Goal: Information Seeking & Learning: Find specific fact

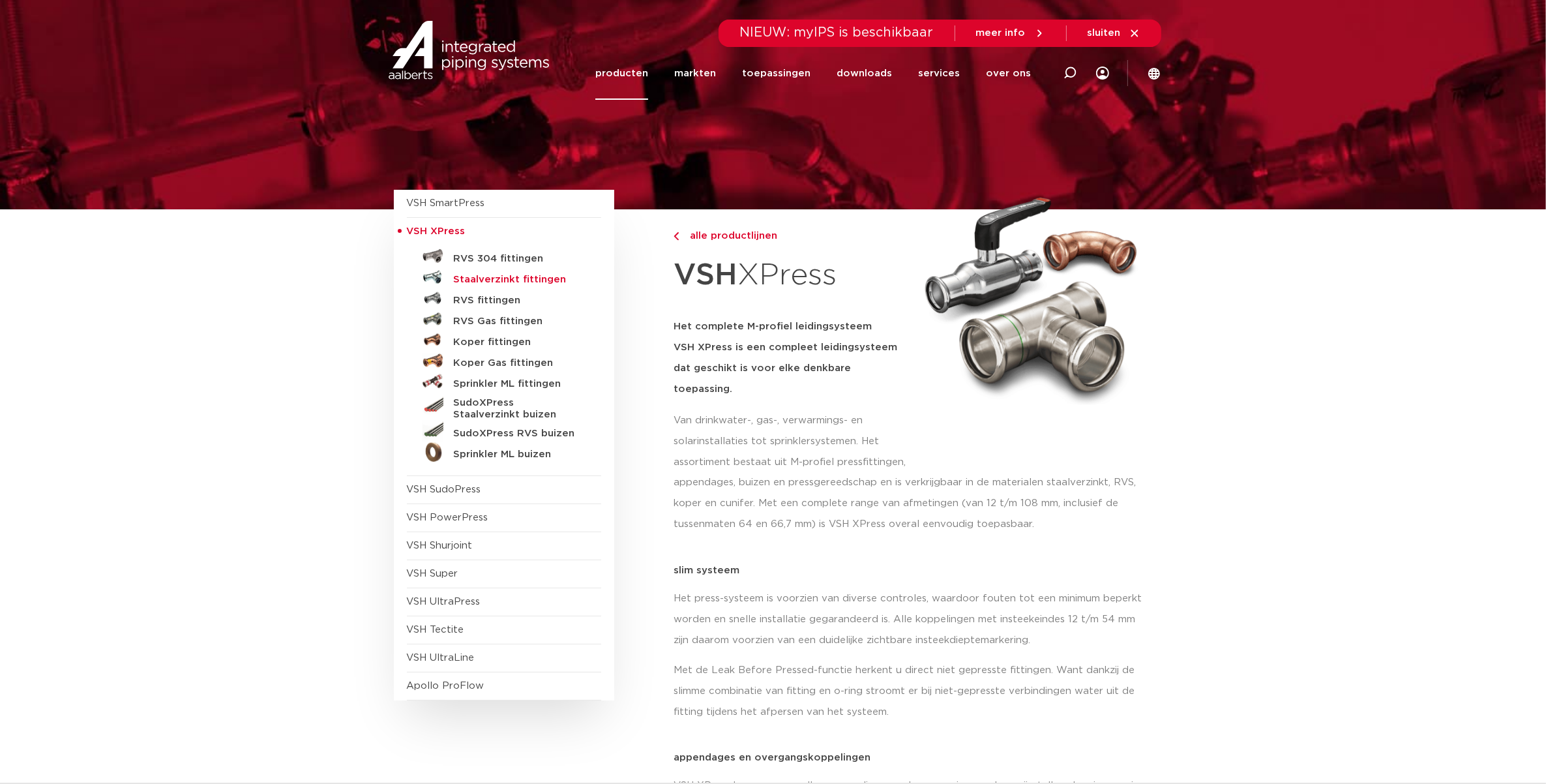
click at [520, 280] on h5 "Staalverzinkt fittingen" at bounding box center [519, 279] width 129 height 12
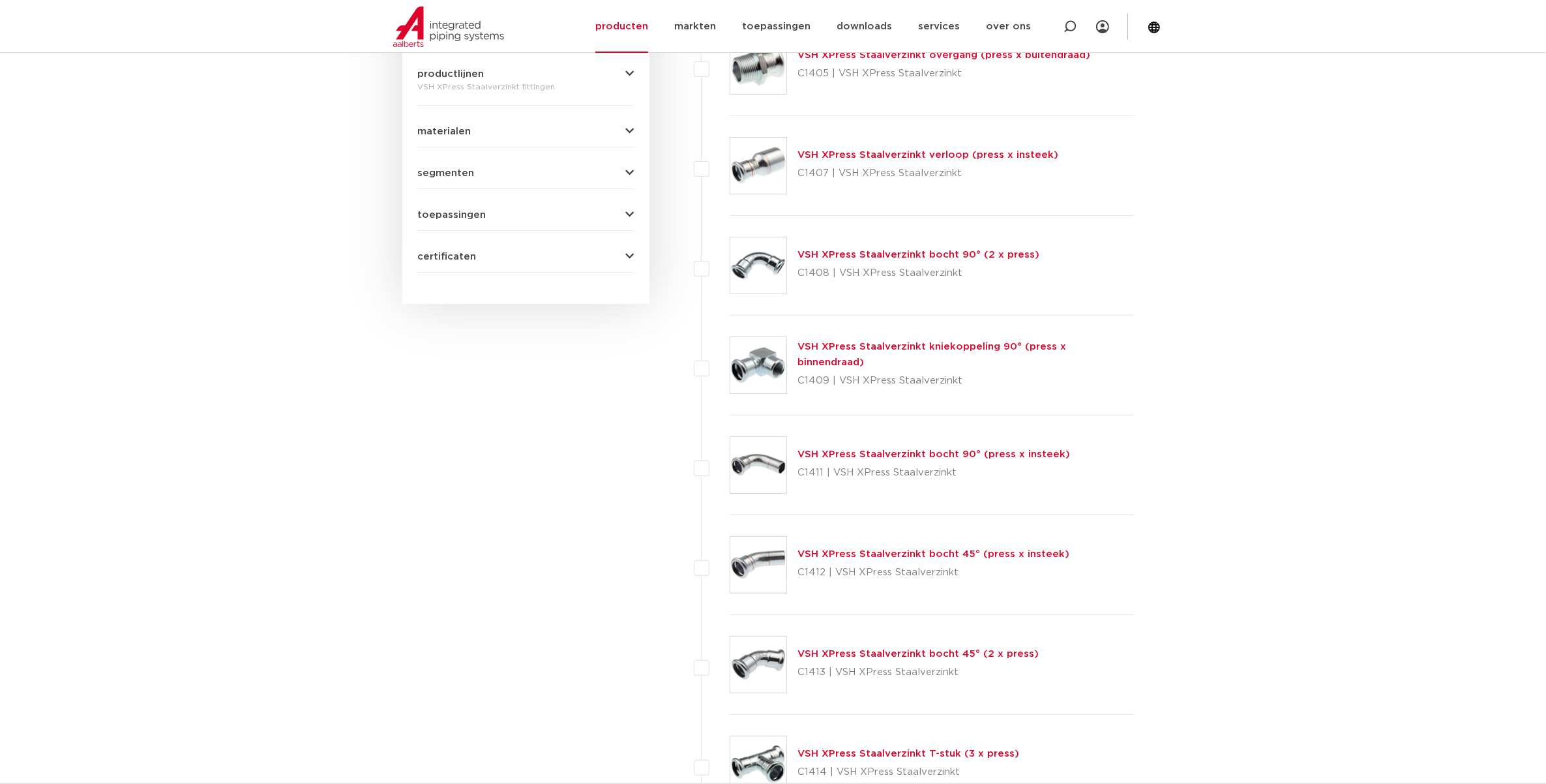
scroll to position [571, 0]
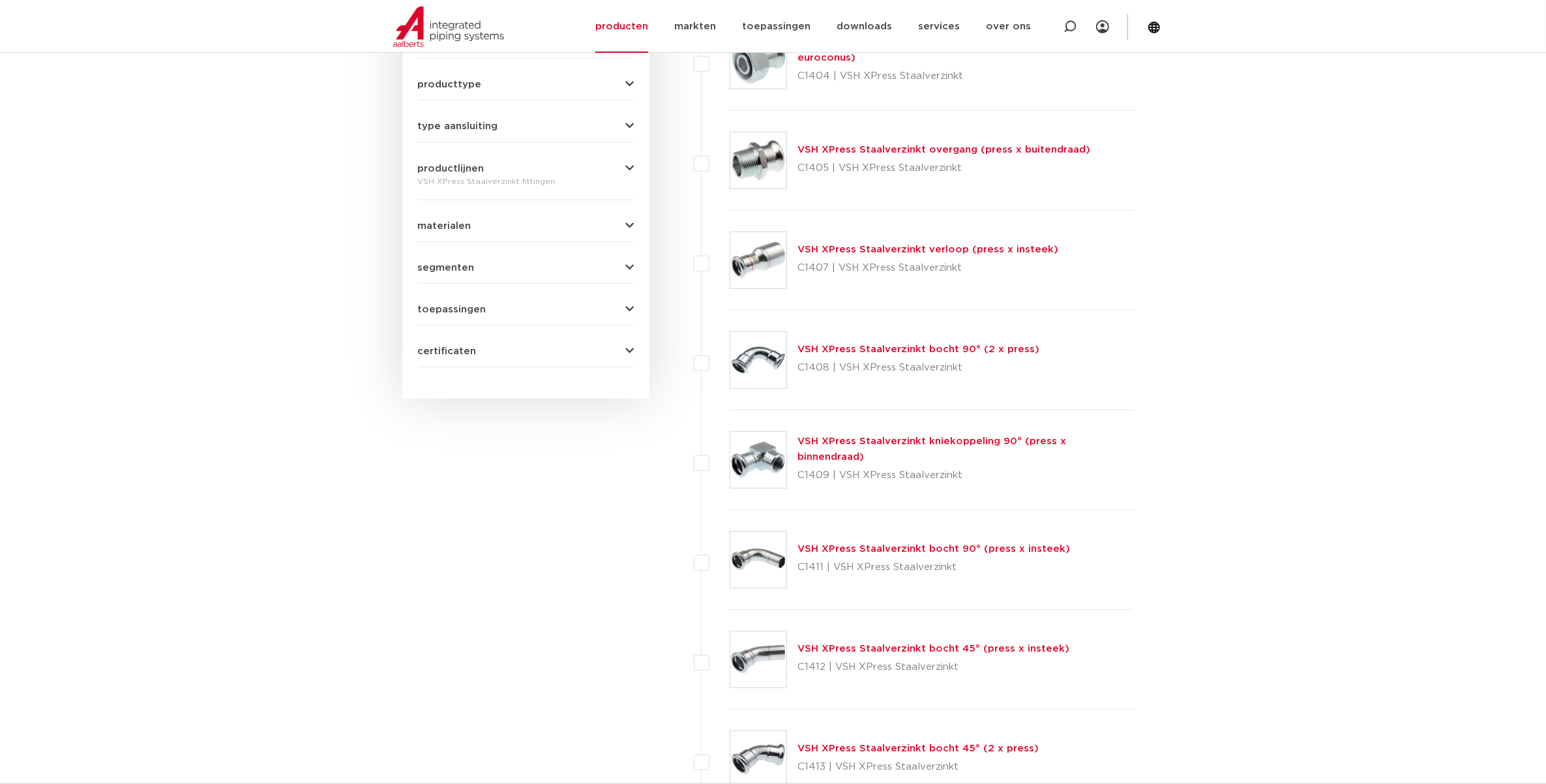
click at [848, 346] on link "VSH XPress Staalverzinkt bocht 90° (2 x press)" at bounding box center [918, 349] width 242 height 10
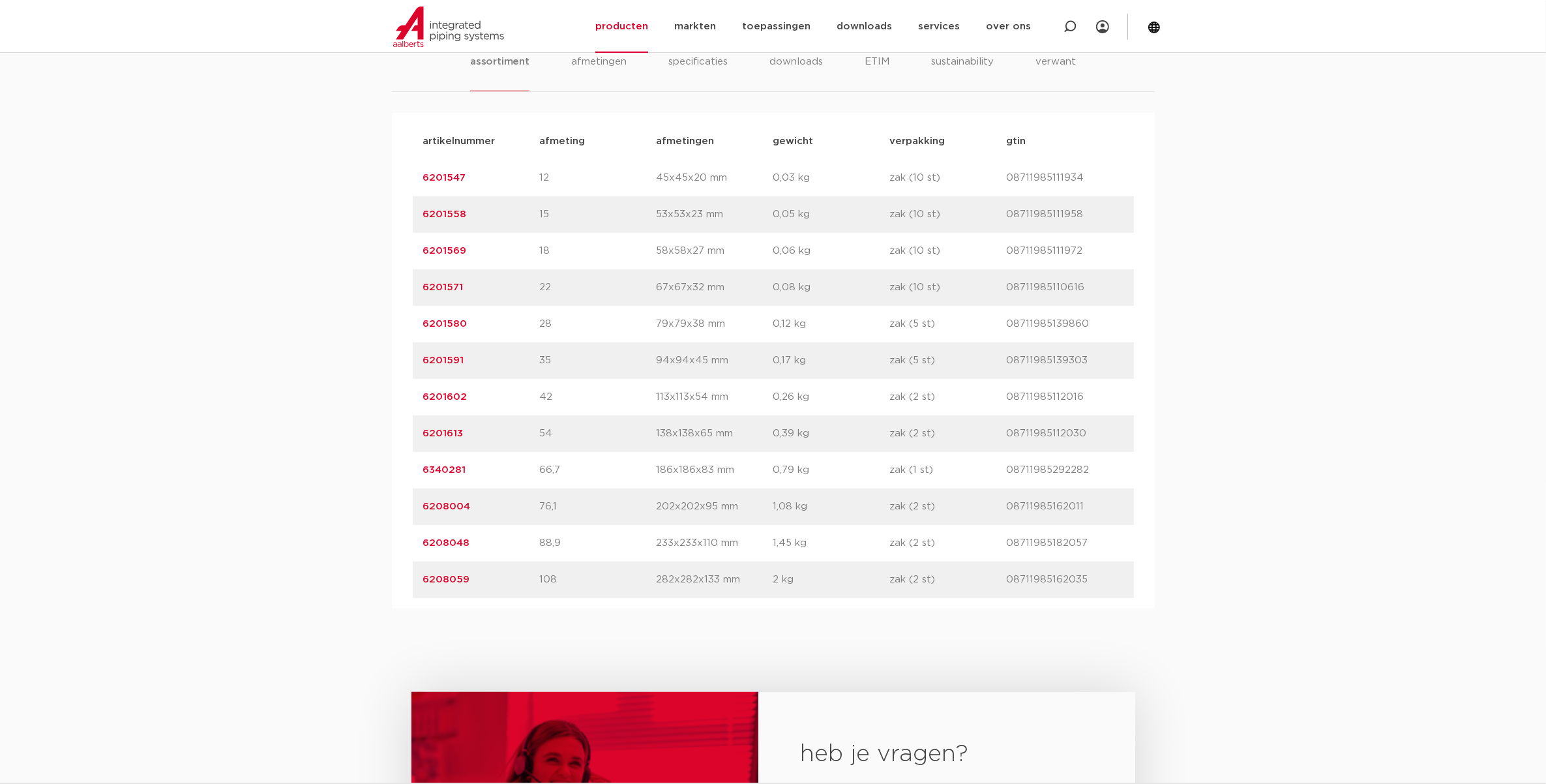
scroll to position [897, 0]
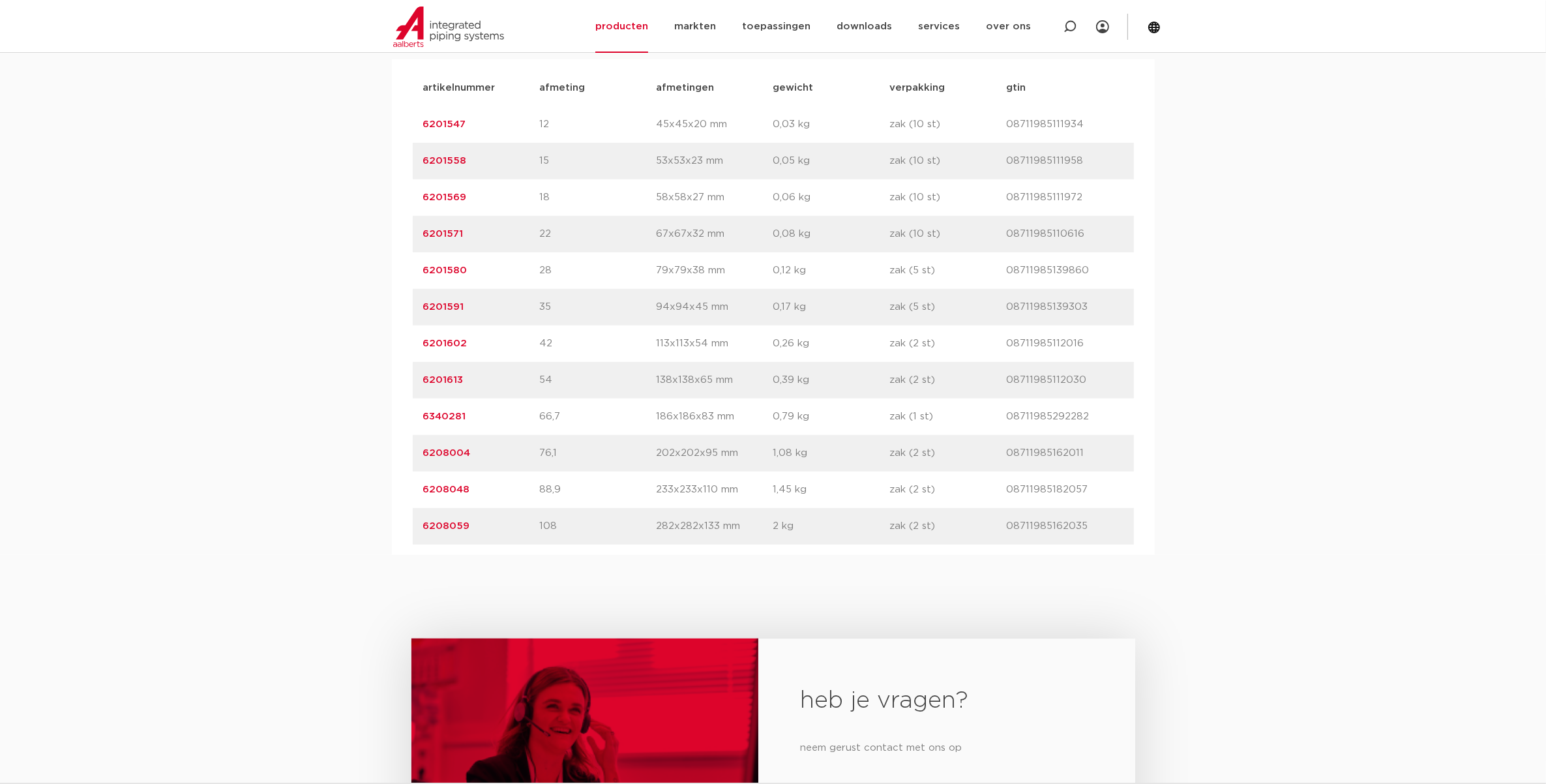
drag, startPoint x: 480, startPoint y: 491, endPoint x: 421, endPoint y: 487, distance: 59.1
click at [421, 487] on div "artikelnummer 6208048 afmeting 88,9 afmetingen 233x233x110 mm gewicht 1,45 kg v…" at bounding box center [773, 489] width 721 height 37
drag, startPoint x: 421, startPoint y: 487, endPoint x: 436, endPoint y: 491, distance: 15.5
copy link "6208048"
drag, startPoint x: 481, startPoint y: 454, endPoint x: 418, endPoint y: 454, distance: 63.0
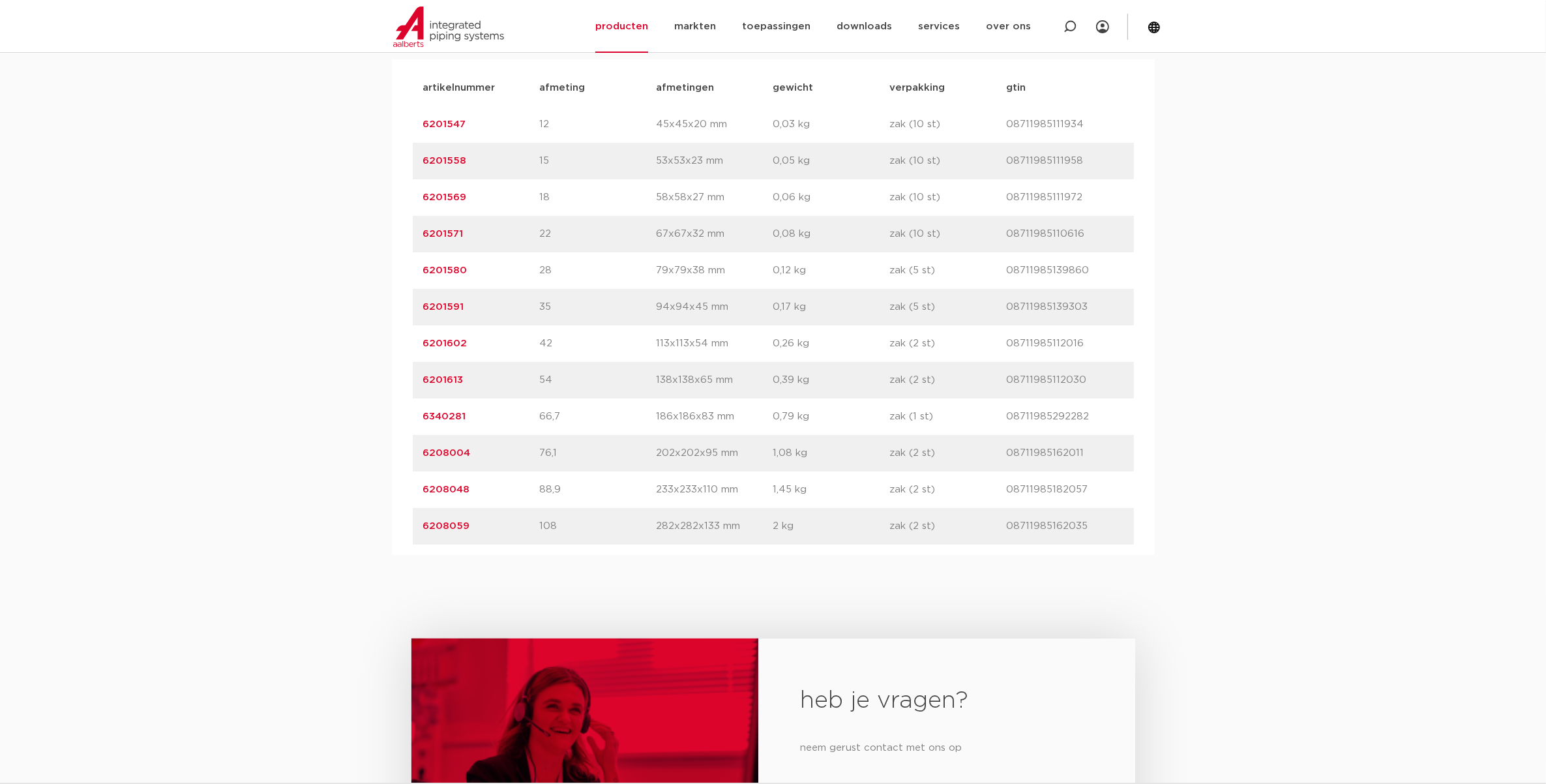
click at [418, 454] on div "artikelnummer 6208004 afmeting 76,1 afmetingen 202x202x95 mm gewicht 1,08 kg ve…" at bounding box center [773, 453] width 721 height 37
drag, startPoint x: 418, startPoint y: 454, endPoint x: 434, endPoint y: 453, distance: 16.0
copy link "6208004"
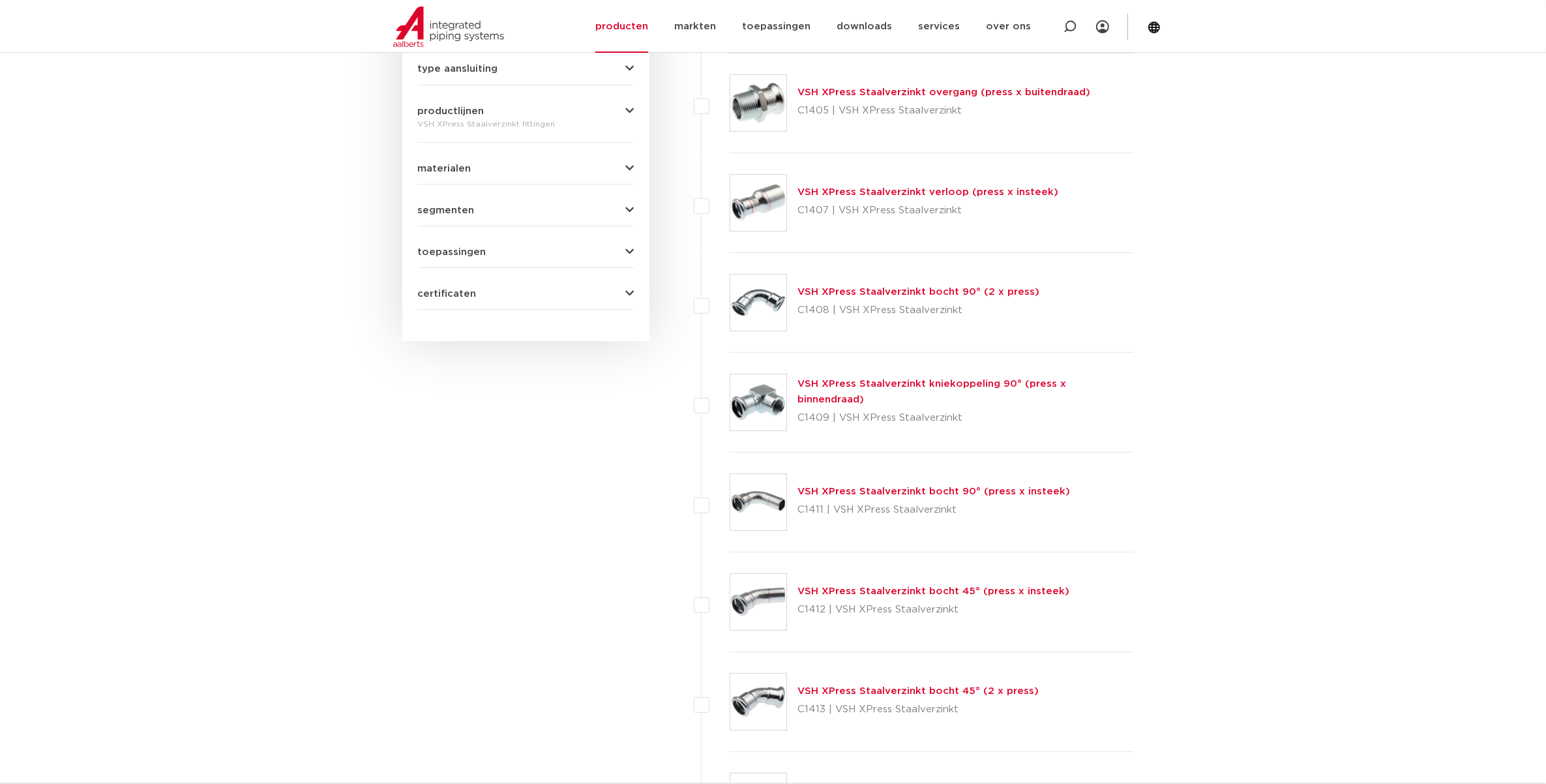
scroll to position [733, 0]
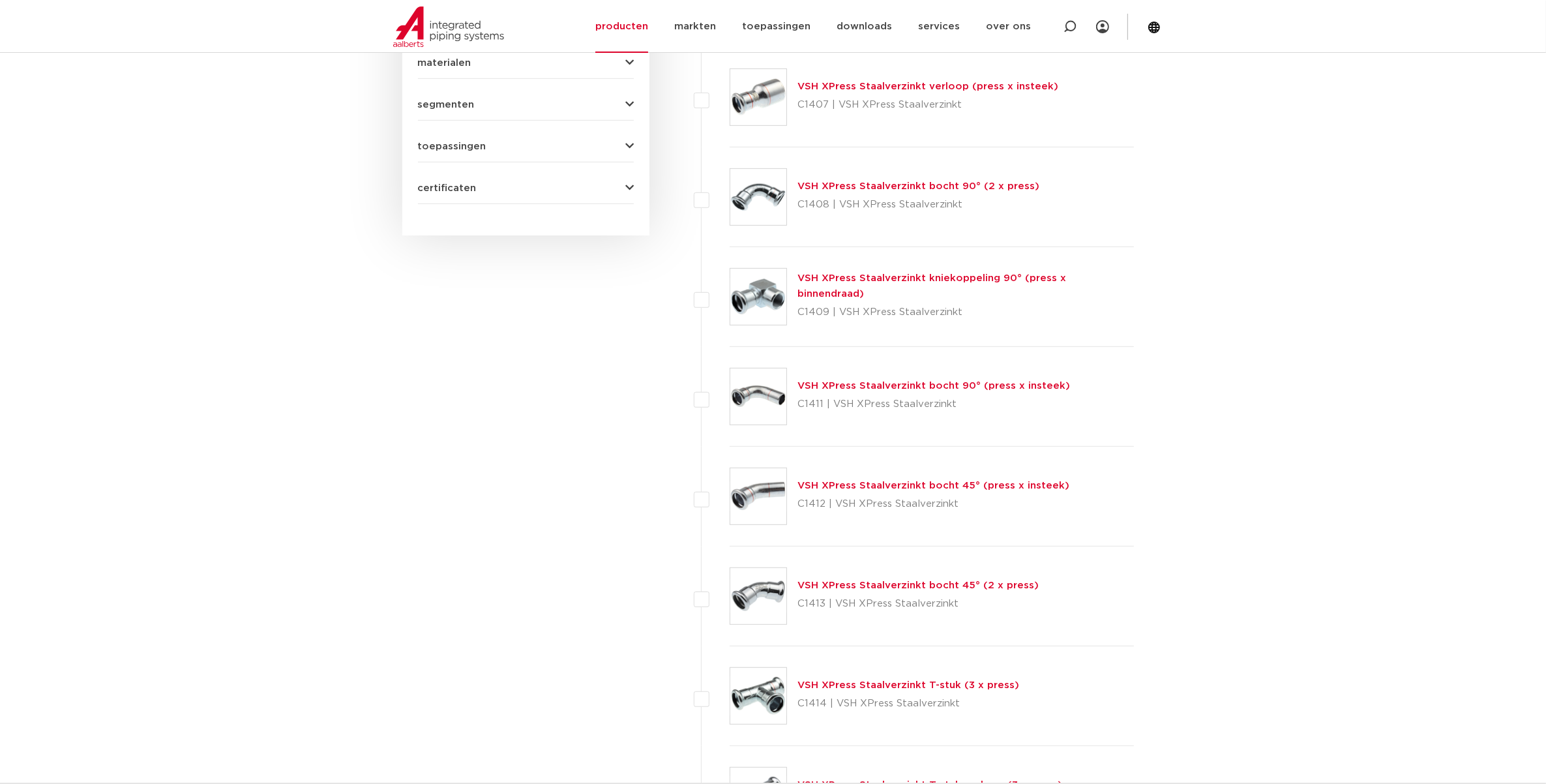
click at [884, 585] on link "VSH XPress Staalverzinkt bocht 45° (2 x press)" at bounding box center [918, 585] width 241 height 10
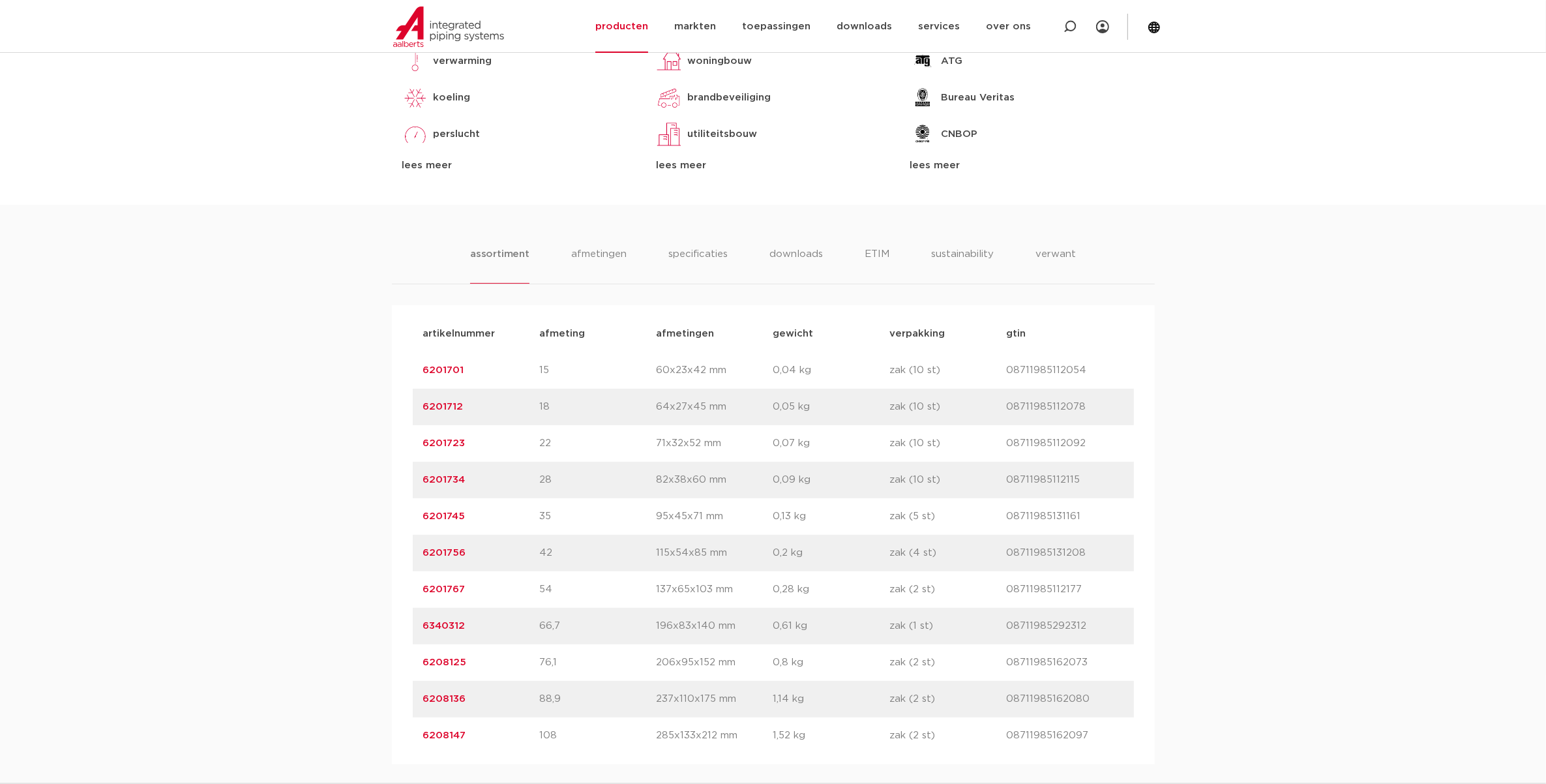
scroll to position [652, 0]
drag, startPoint x: 473, startPoint y: 699, endPoint x: 421, endPoint y: 699, distance: 52.0
click at [421, 699] on div "artikelnummer 6208136 afmeting 88,9 afmetingen 237x110x175 mm gewicht 1,14 kg v…" at bounding box center [773, 697] width 721 height 37
drag, startPoint x: 421, startPoint y: 699, endPoint x: 430, endPoint y: 695, distance: 9.8
copy link "6208136"
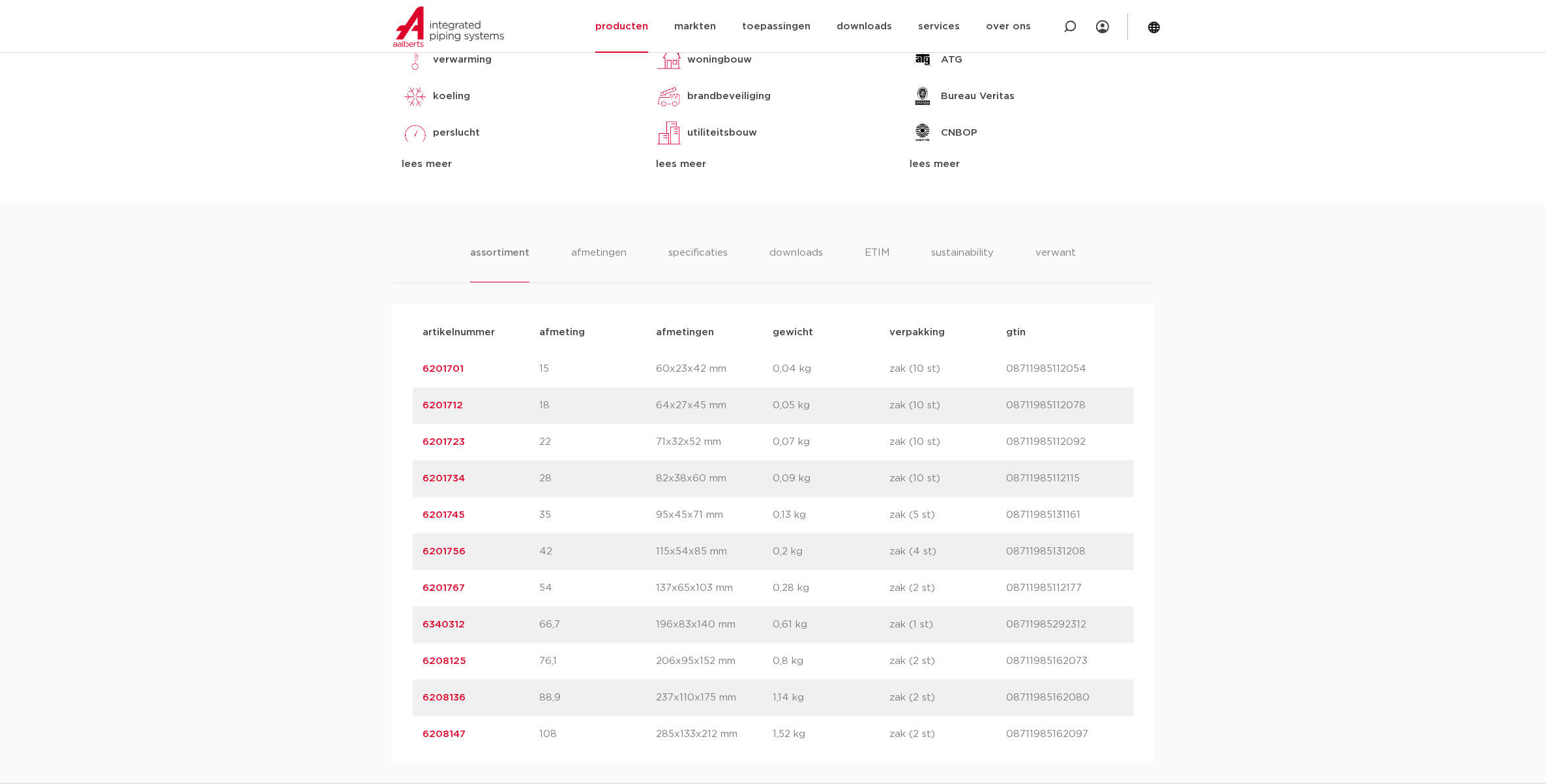
drag, startPoint x: 479, startPoint y: 664, endPoint x: 422, endPoint y: 662, distance: 57.0
click at [423, 662] on p "6208125" at bounding box center [482, 661] width 117 height 16
drag, startPoint x: 422, startPoint y: 662, endPoint x: 430, endPoint y: 664, distance: 8.2
copy link "6208125"
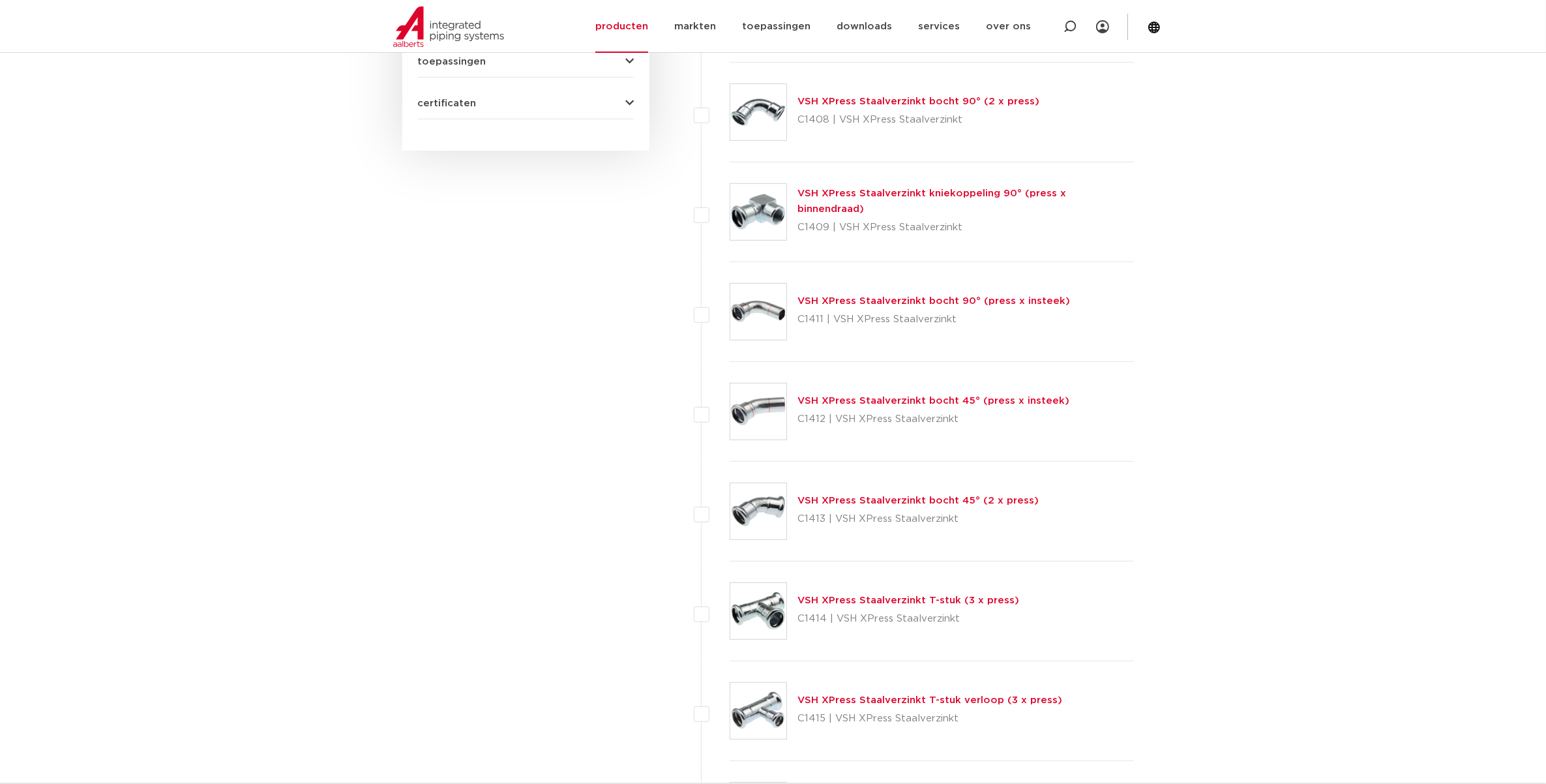
scroll to position [749, 0]
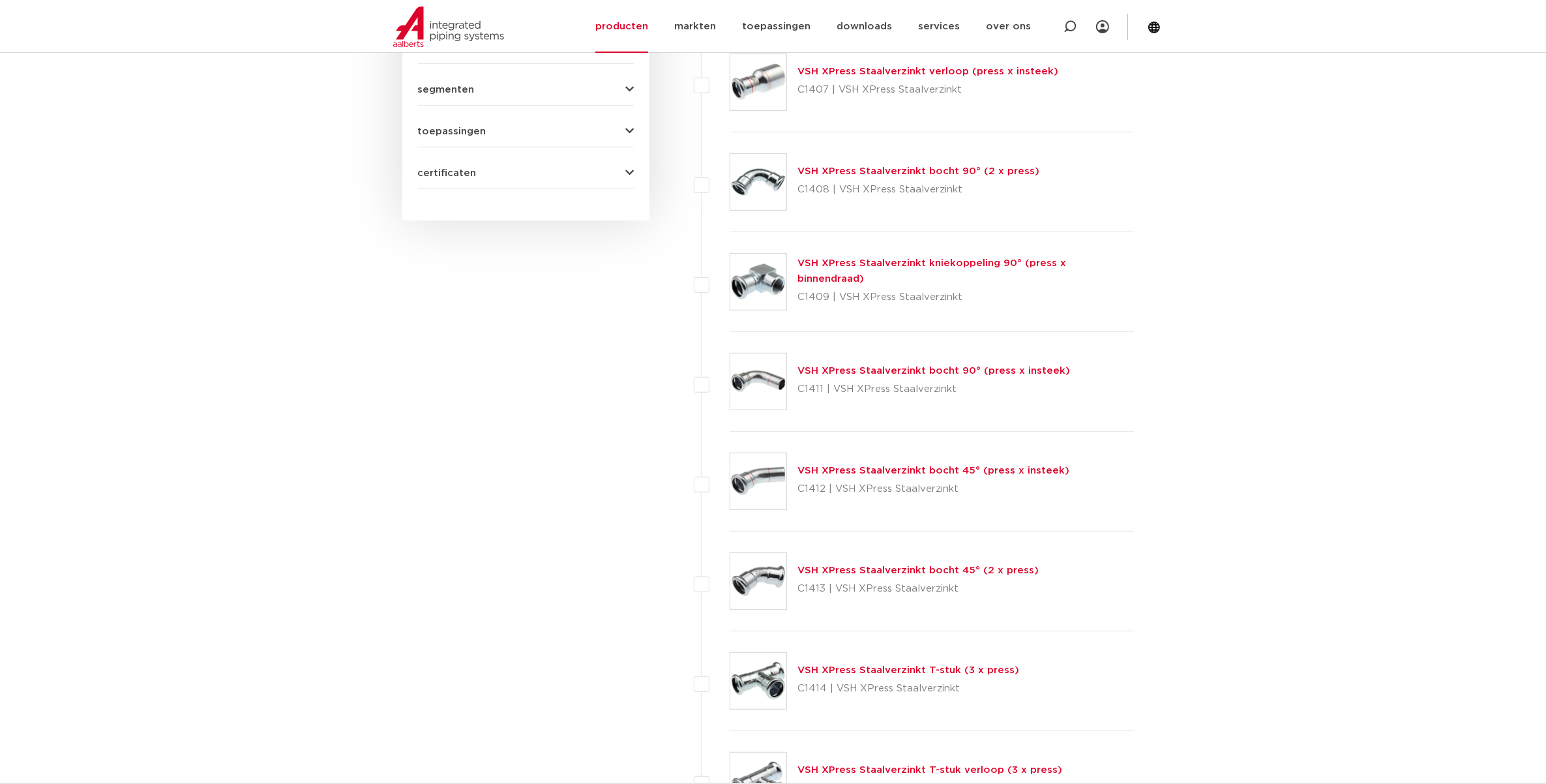
click at [840, 471] on link "VSH XPress Staalverzinkt bocht 45° (press x insteek)" at bounding box center [933, 471] width 272 height 10
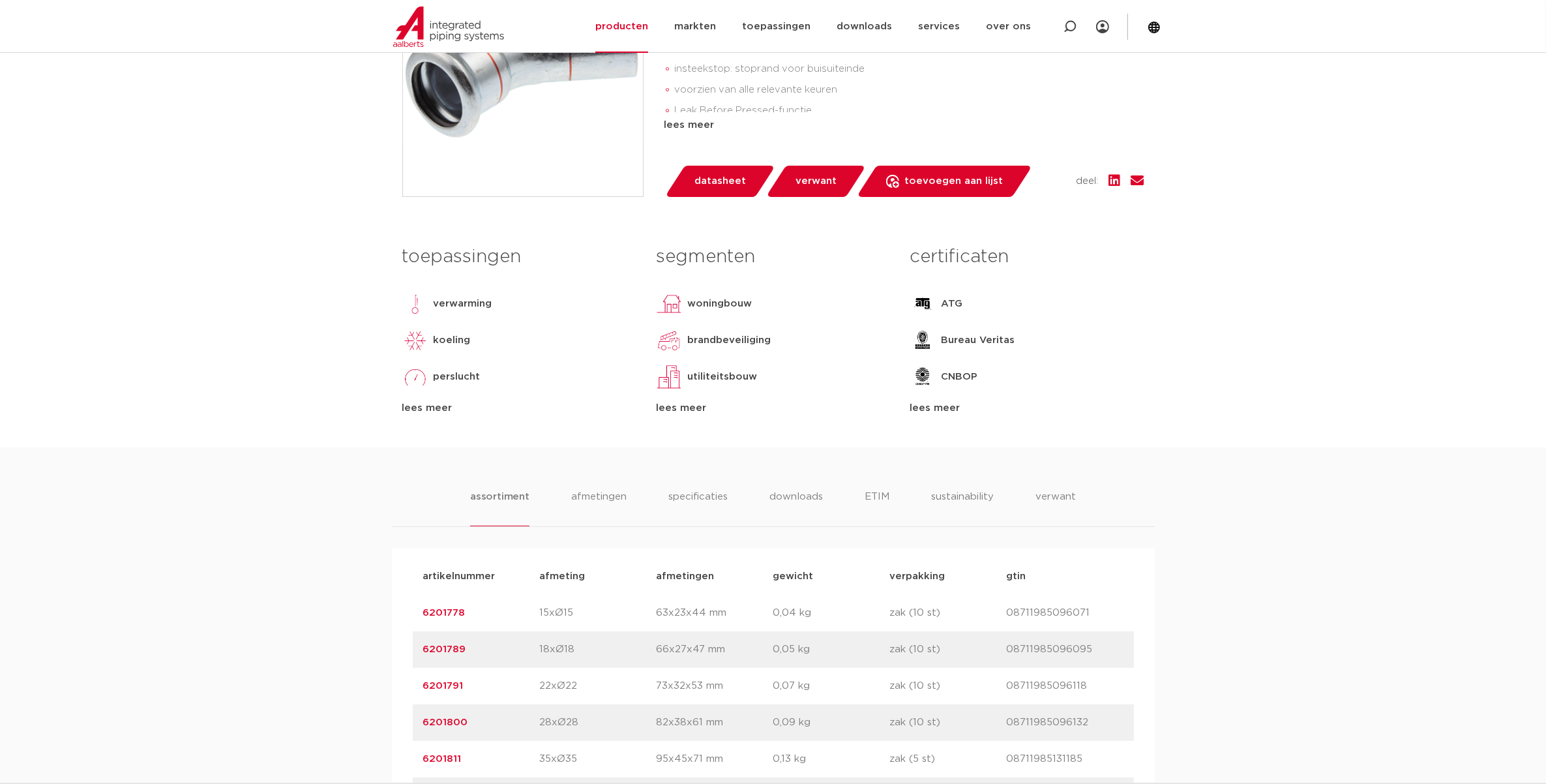
scroll to position [733, 0]
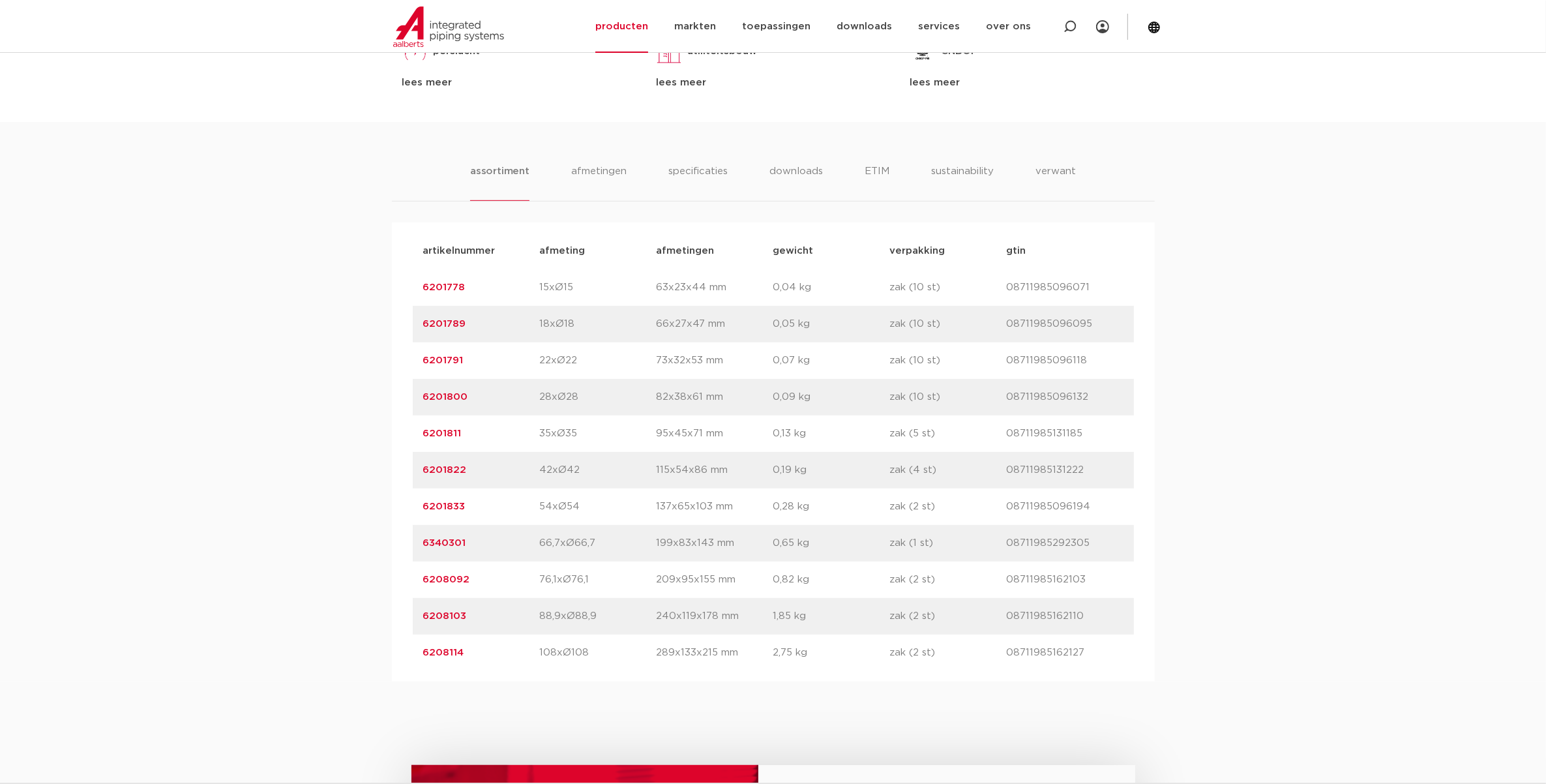
drag, startPoint x: 480, startPoint y: 614, endPoint x: 423, endPoint y: 620, distance: 57.3
click at [423, 620] on p "6208103" at bounding box center [482, 616] width 117 height 16
drag, startPoint x: 423, startPoint y: 620, endPoint x: 428, endPoint y: 615, distance: 7.1
copy link "6208103"
drag, startPoint x: 464, startPoint y: 629, endPoint x: 440, endPoint y: 614, distance: 28.3
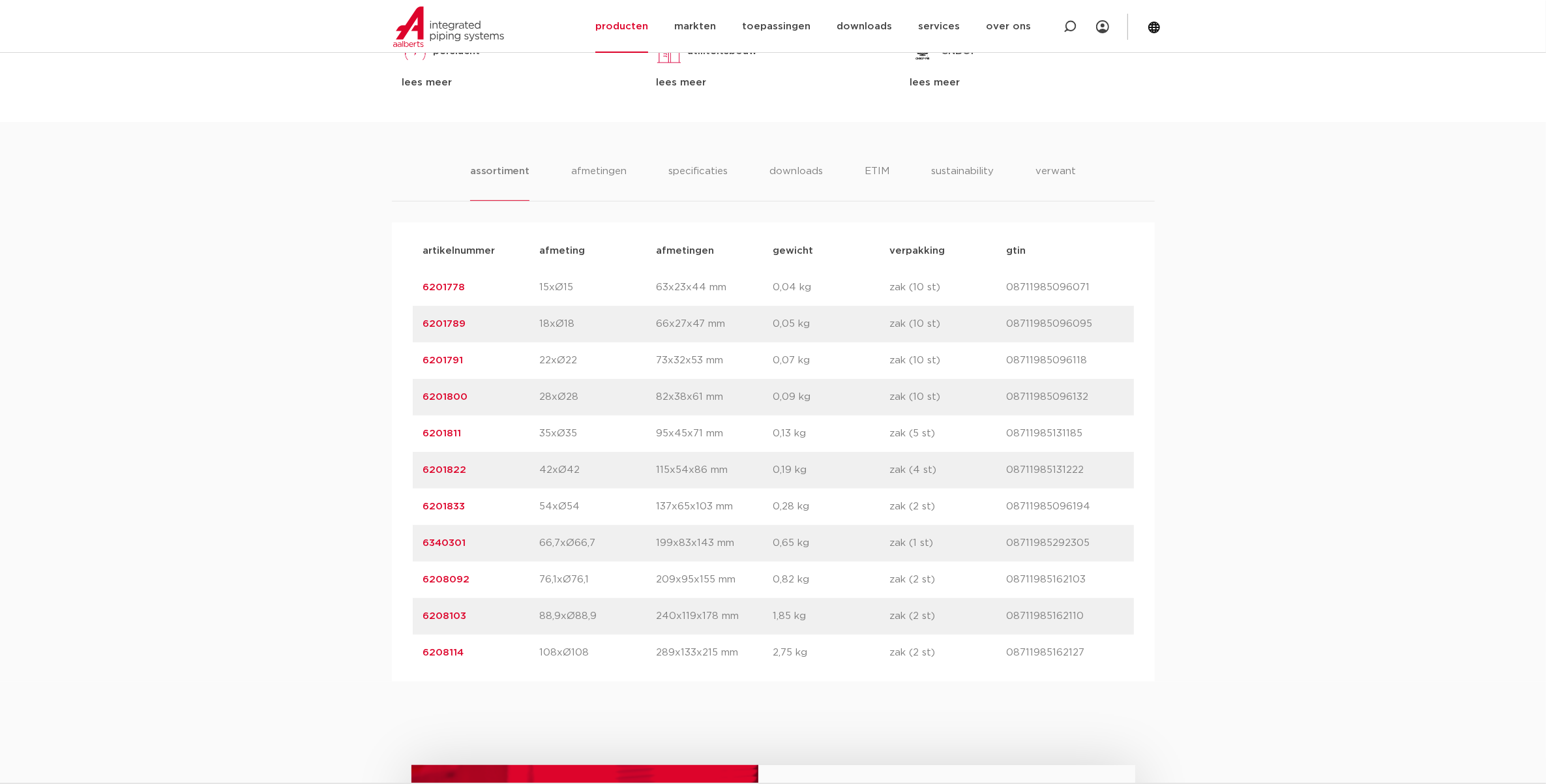
copy link "6208103"
drag, startPoint x: 490, startPoint y: 584, endPoint x: 409, endPoint y: 580, distance: 81.1
click at [409, 580] on div "artikelnummer afmeting afmetingen gewicht verpakking gtin artikelnummer 6201778…" at bounding box center [774, 452] width 763 height 459
drag, startPoint x: 409, startPoint y: 580, endPoint x: 439, endPoint y: 580, distance: 30.0
copy link "6208092"
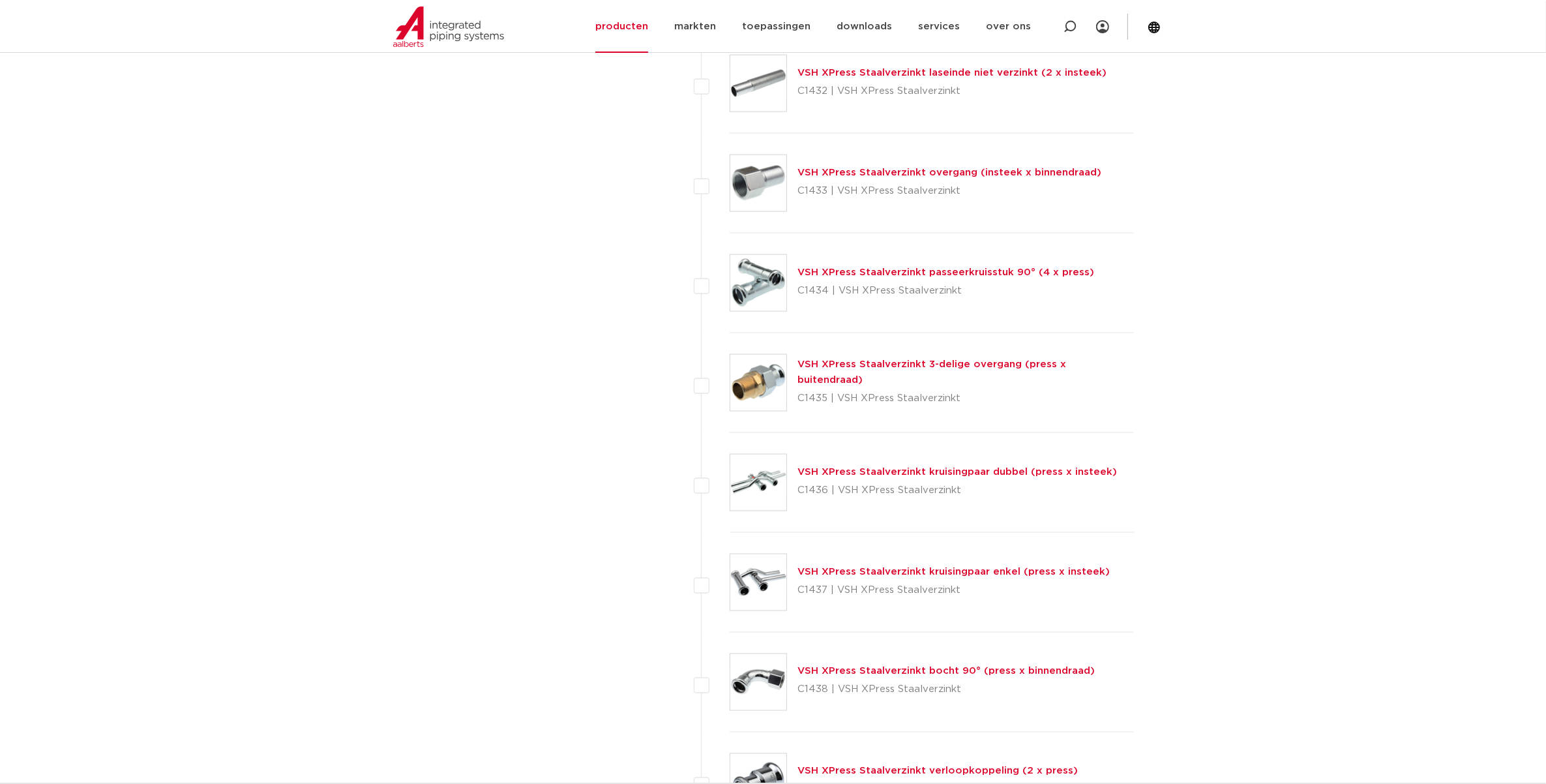
scroll to position [2409, 0]
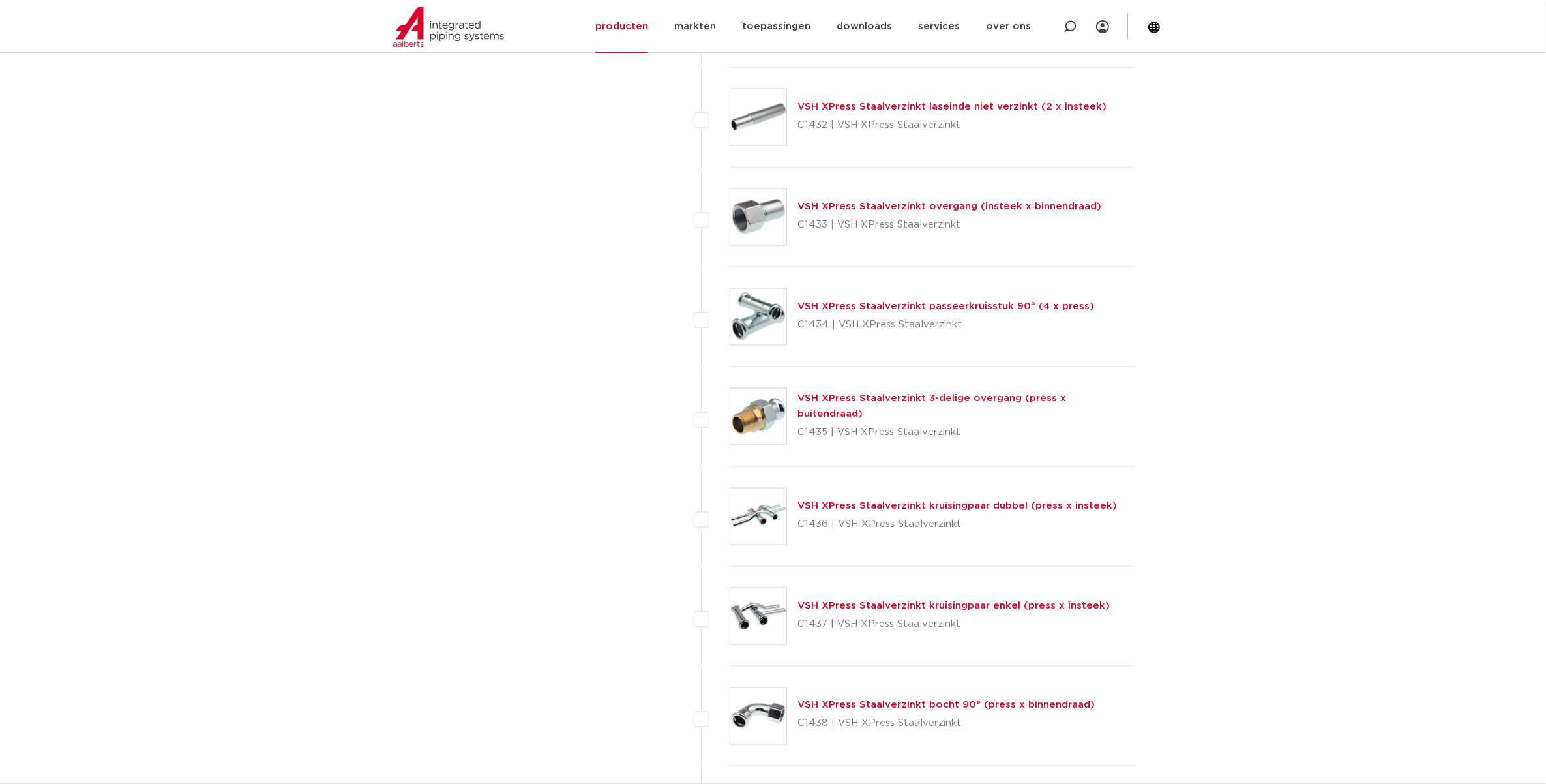
click at [829, 209] on link "VSH XPress Staalverzinkt overgang (insteek x binnendraad)" at bounding box center [949, 206] width 304 height 10
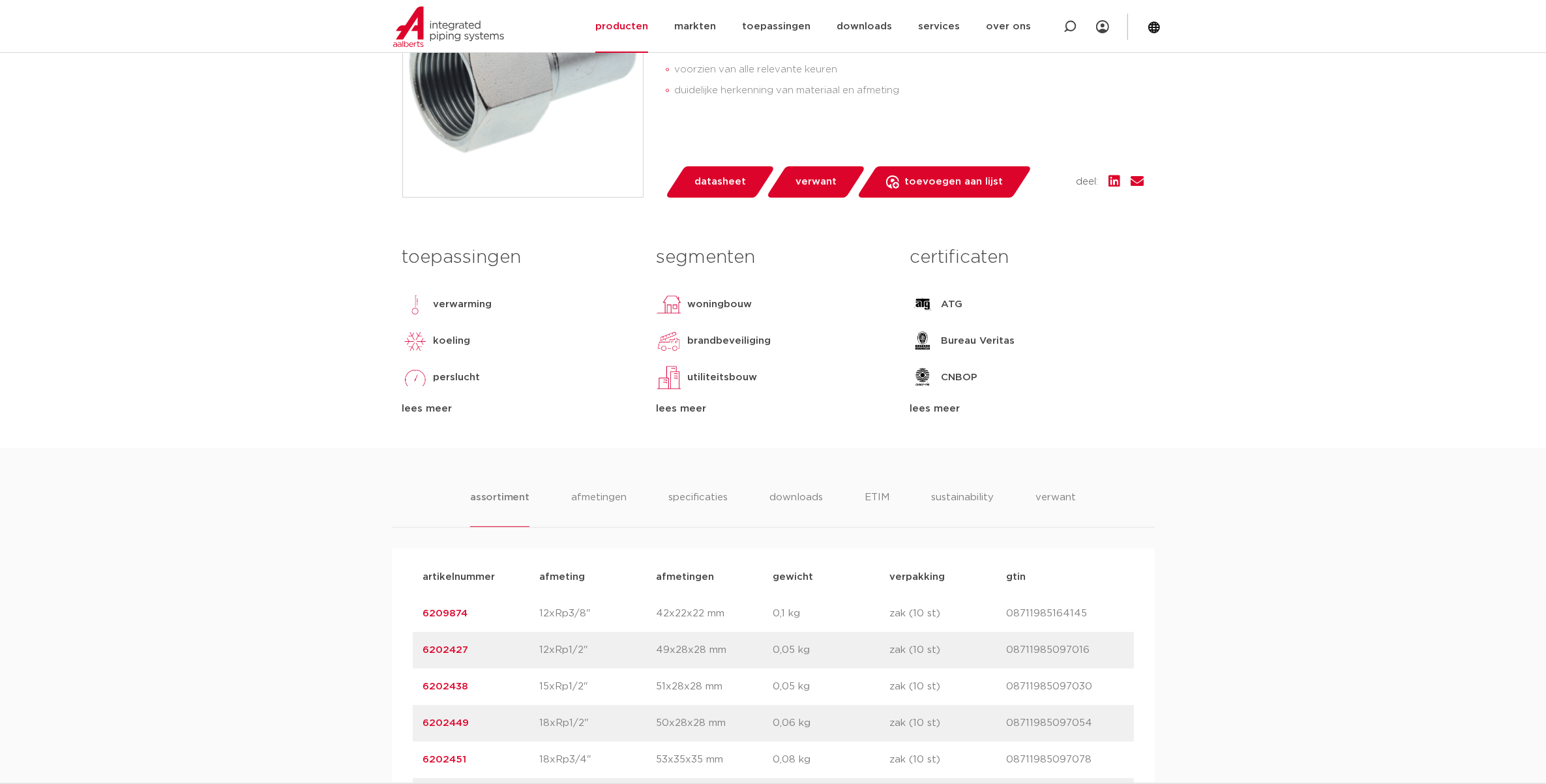
scroll to position [652, 0]
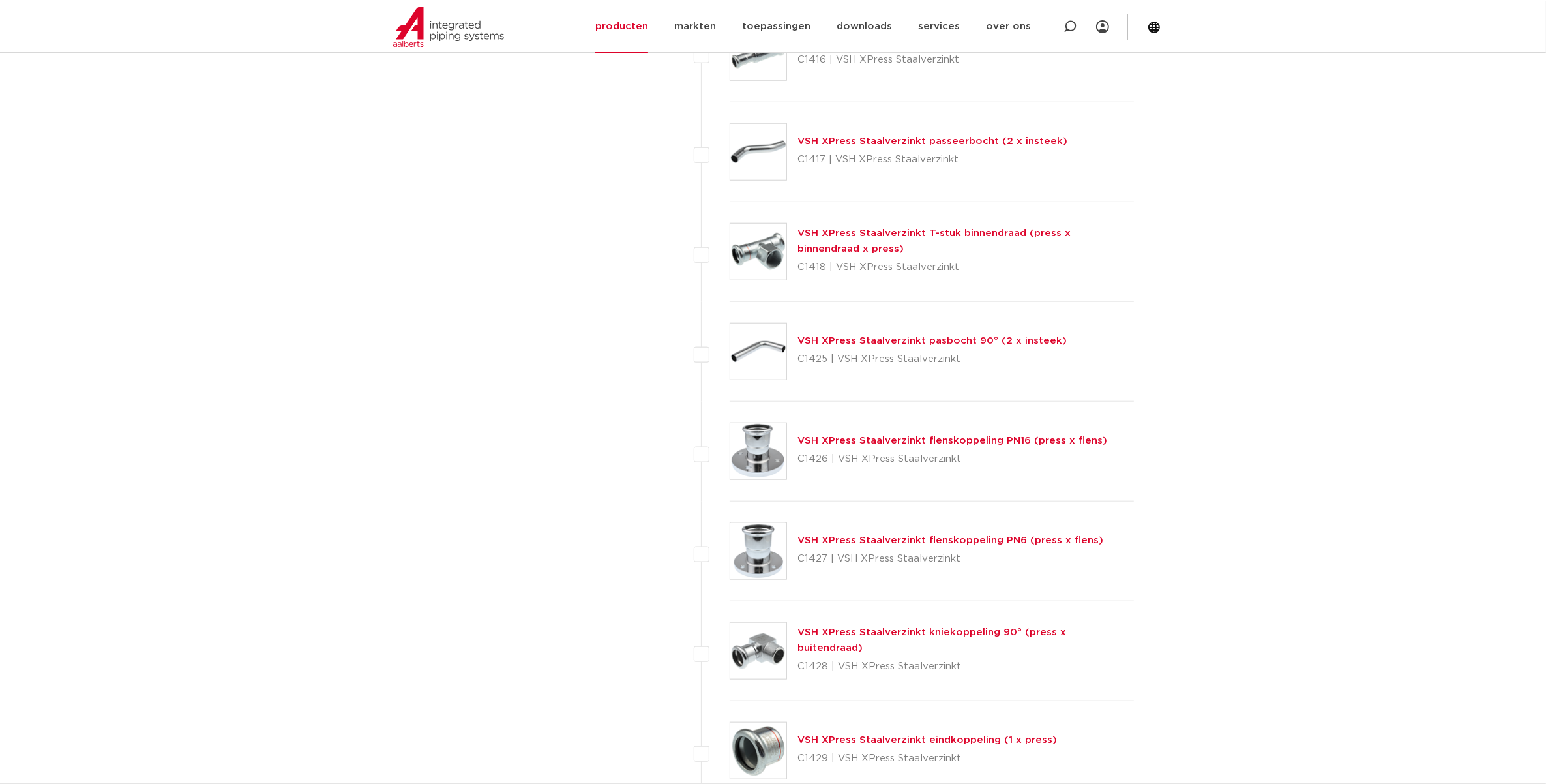
scroll to position [1512, 0]
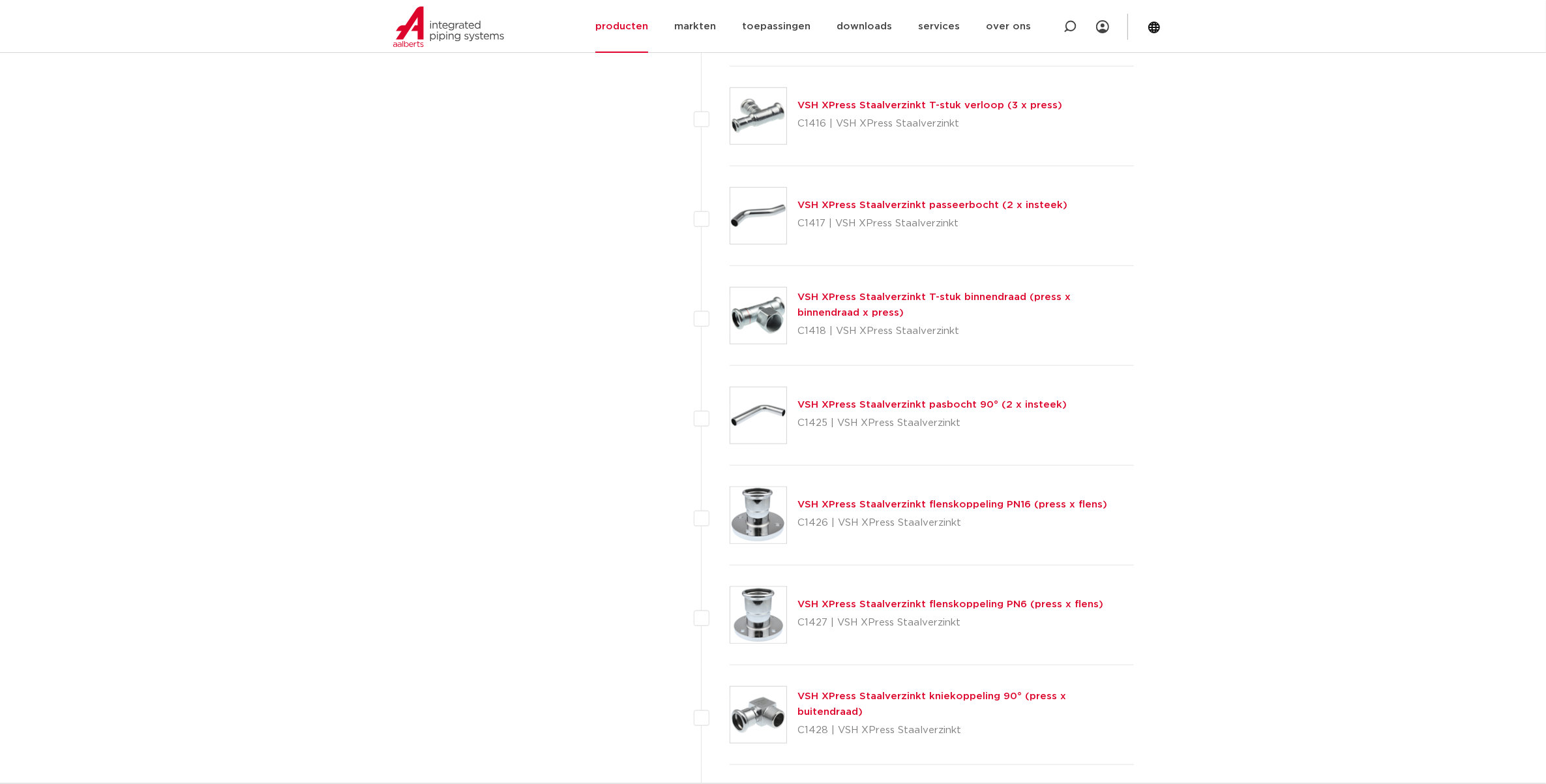
click at [831, 110] on link "VSH XPress Staalverzinkt T-stuk verloop (3 x press)" at bounding box center [929, 105] width 265 height 10
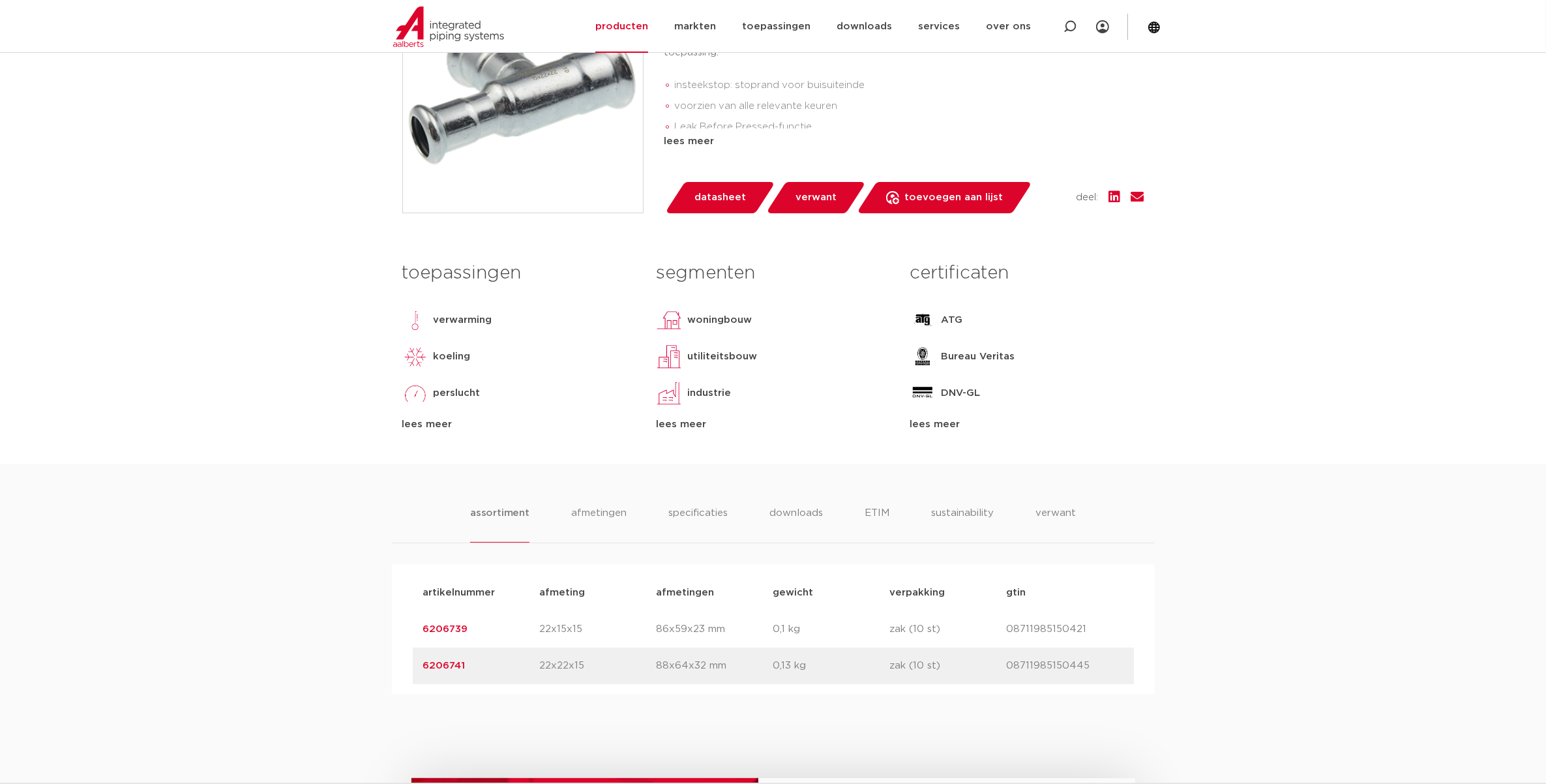
scroll to position [407, 0]
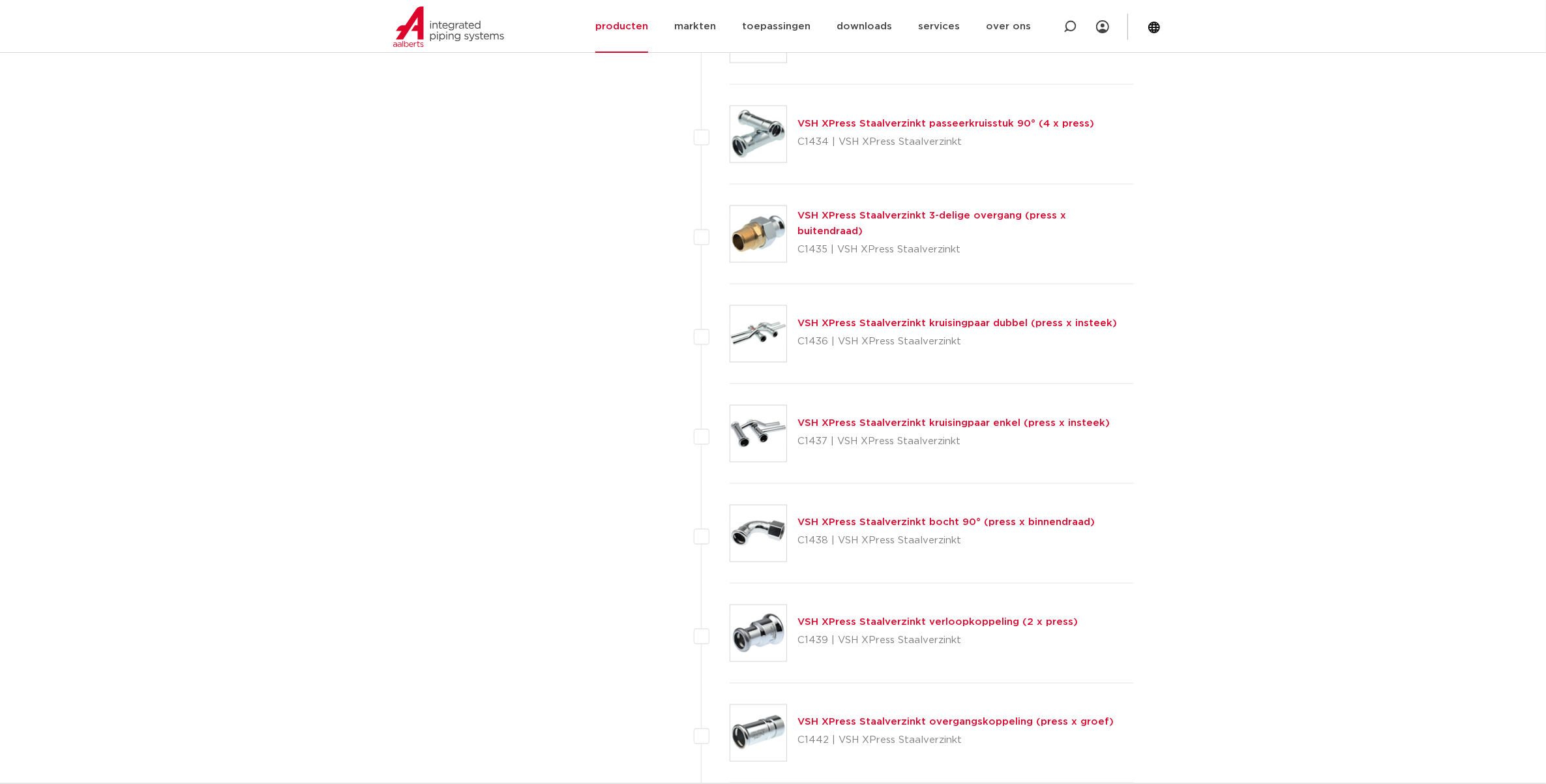
scroll to position [2490, 0]
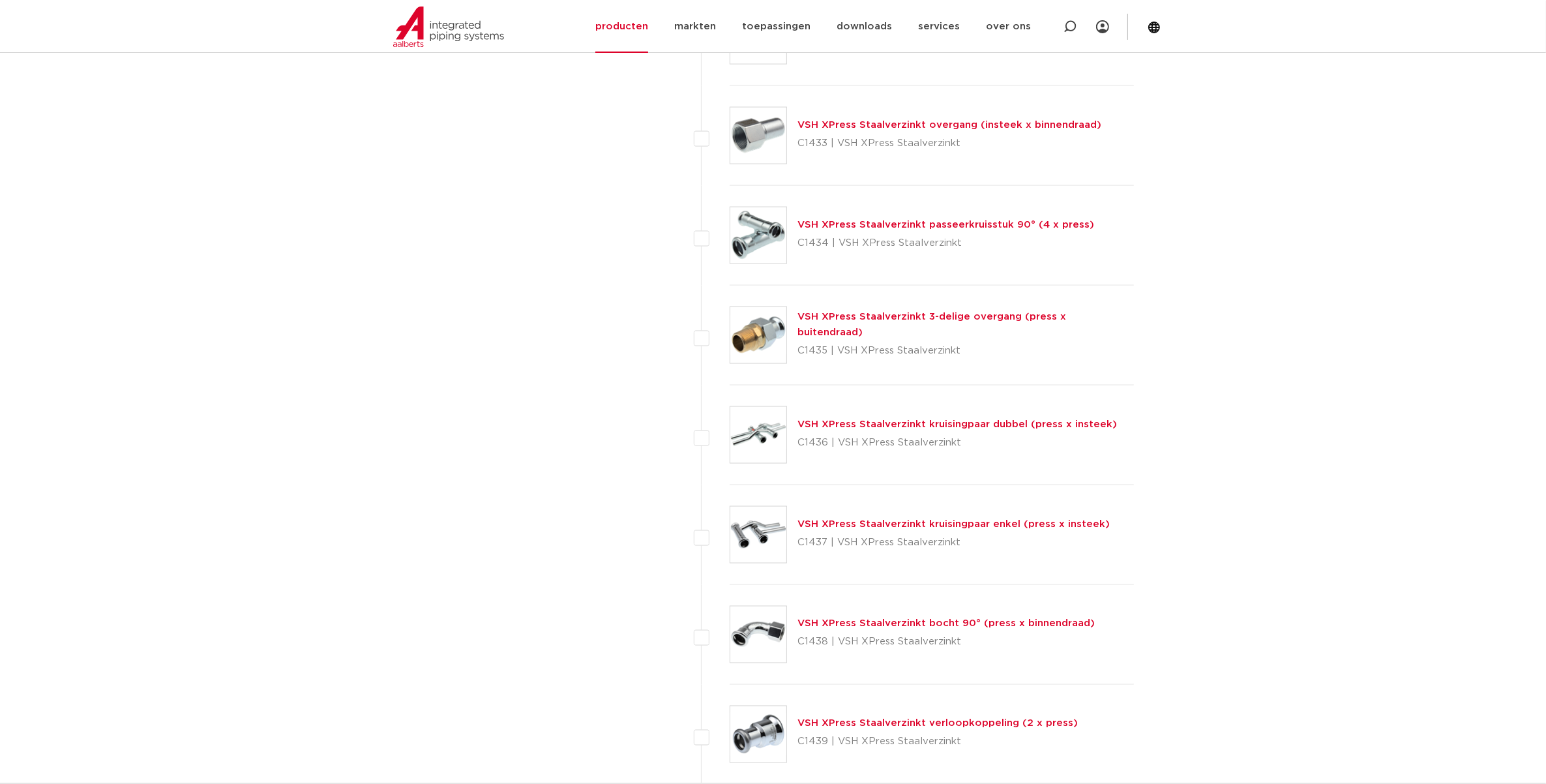
click at [841, 129] on link "VSH XPress Staalverzinkt overgang (insteek x binnendraad)" at bounding box center [949, 125] width 304 height 10
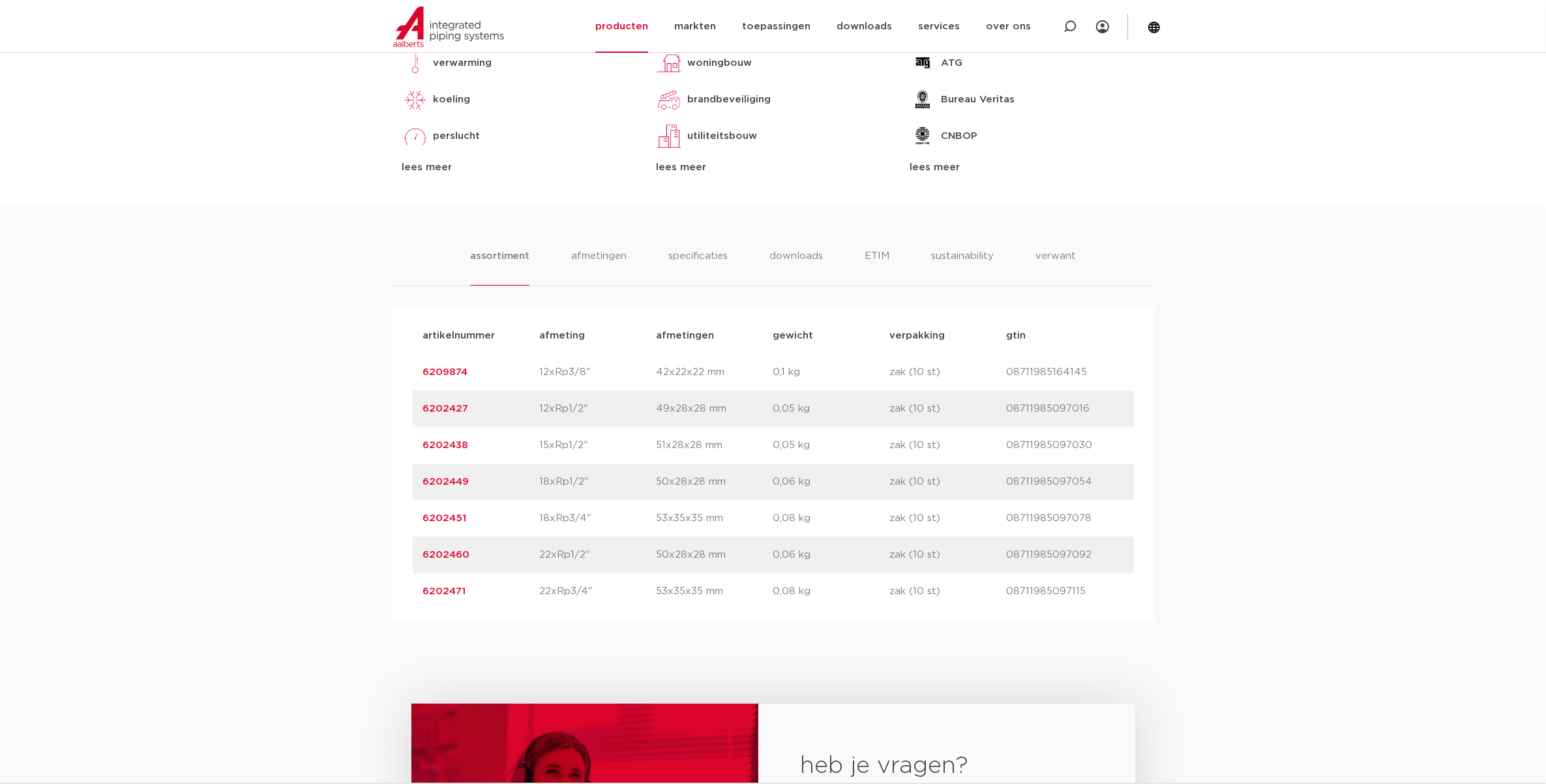
scroll to position [652, 0]
drag, startPoint x: 566, startPoint y: 589, endPoint x: 594, endPoint y: 589, distance: 28.0
click at [594, 589] on div "artikelnummer 6202471 afmeting 22xRp3/4" afmetingen 53x35x35 mm gewicht 0,08 kg…" at bounding box center [773, 588] width 721 height 37
drag, startPoint x: 594, startPoint y: 589, endPoint x: 597, endPoint y: 557, distance: 32.1
click at [597, 557] on div "artikelnummer 6202460 afmeting 22xRp1/2" afmetingen 50x28x28 mm gewicht 0,06 kg…" at bounding box center [773, 551] width 721 height 37
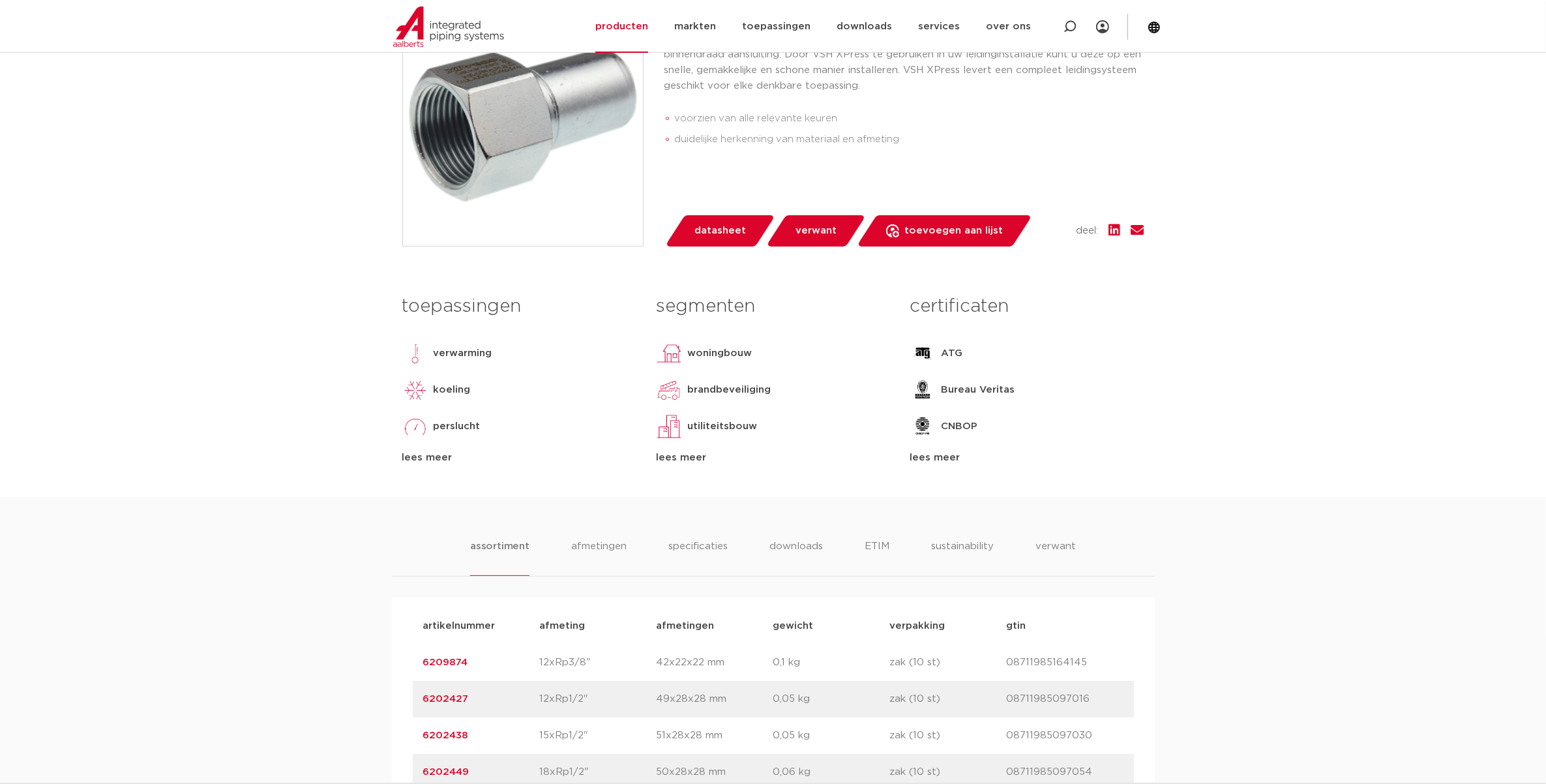
scroll to position [81, 0]
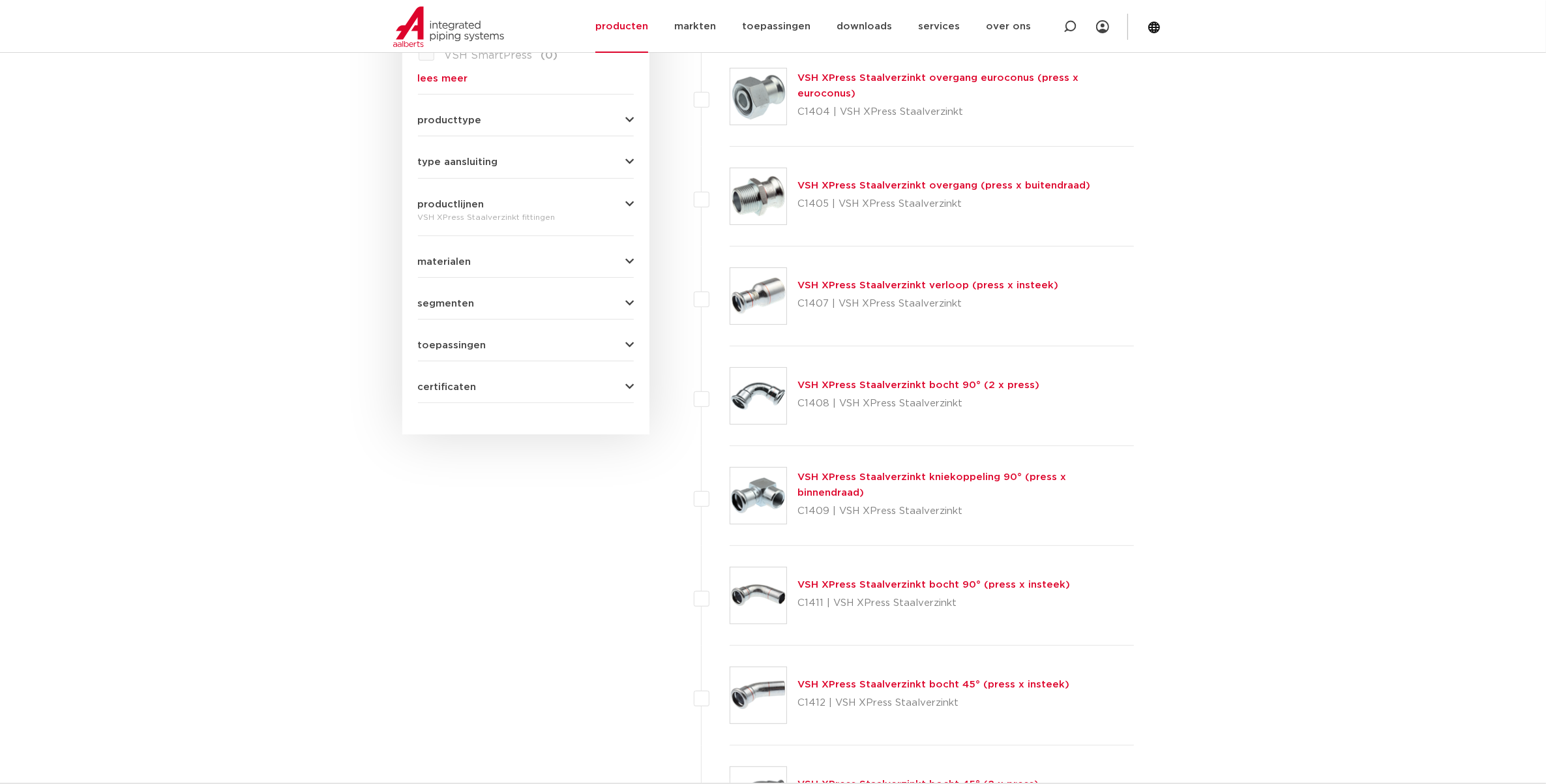
scroll to position [453, 0]
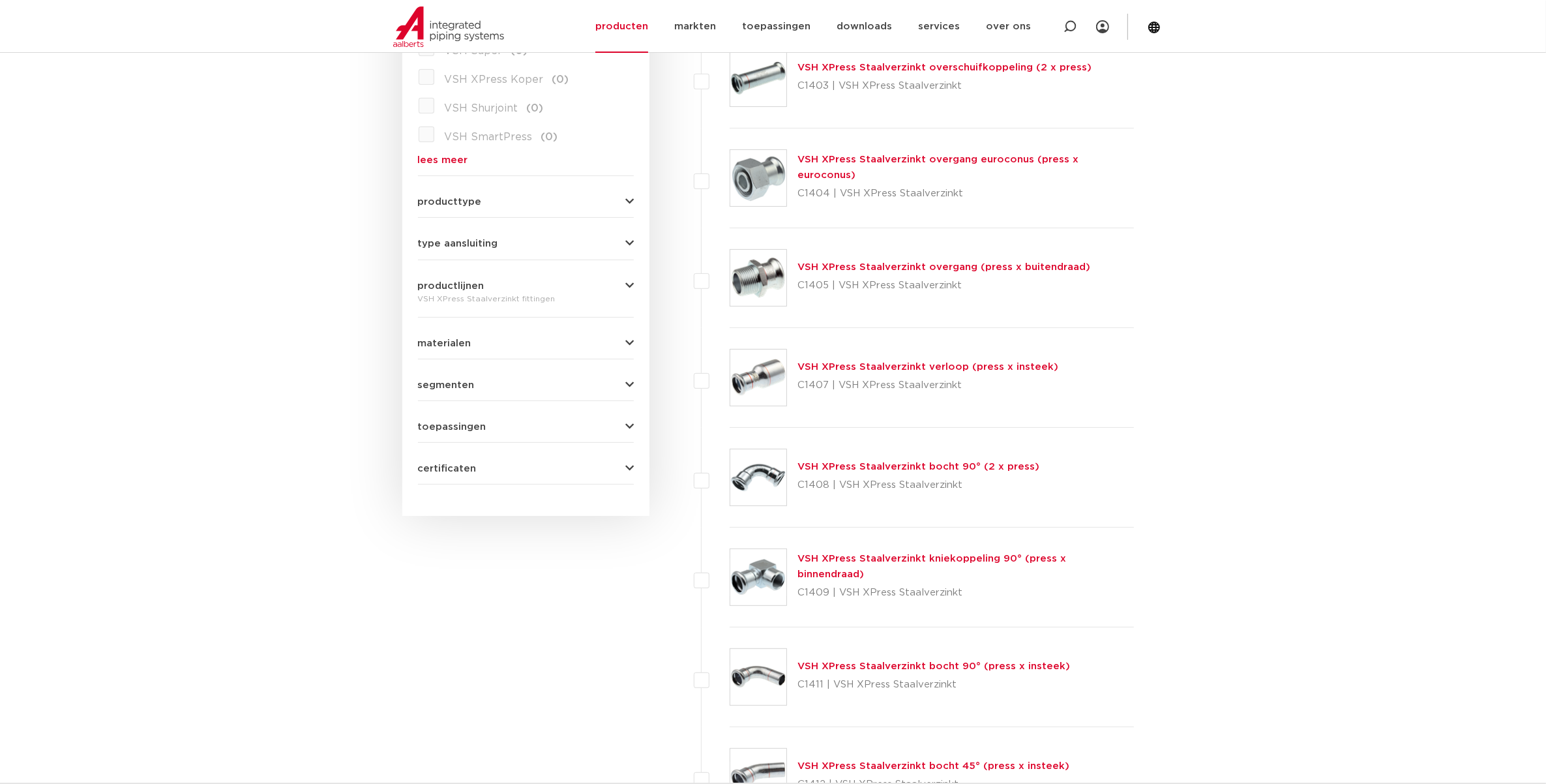
click at [852, 370] on link "VSH XPress Staalverzinkt verloop (press x insteek)" at bounding box center [927, 367] width 261 height 10
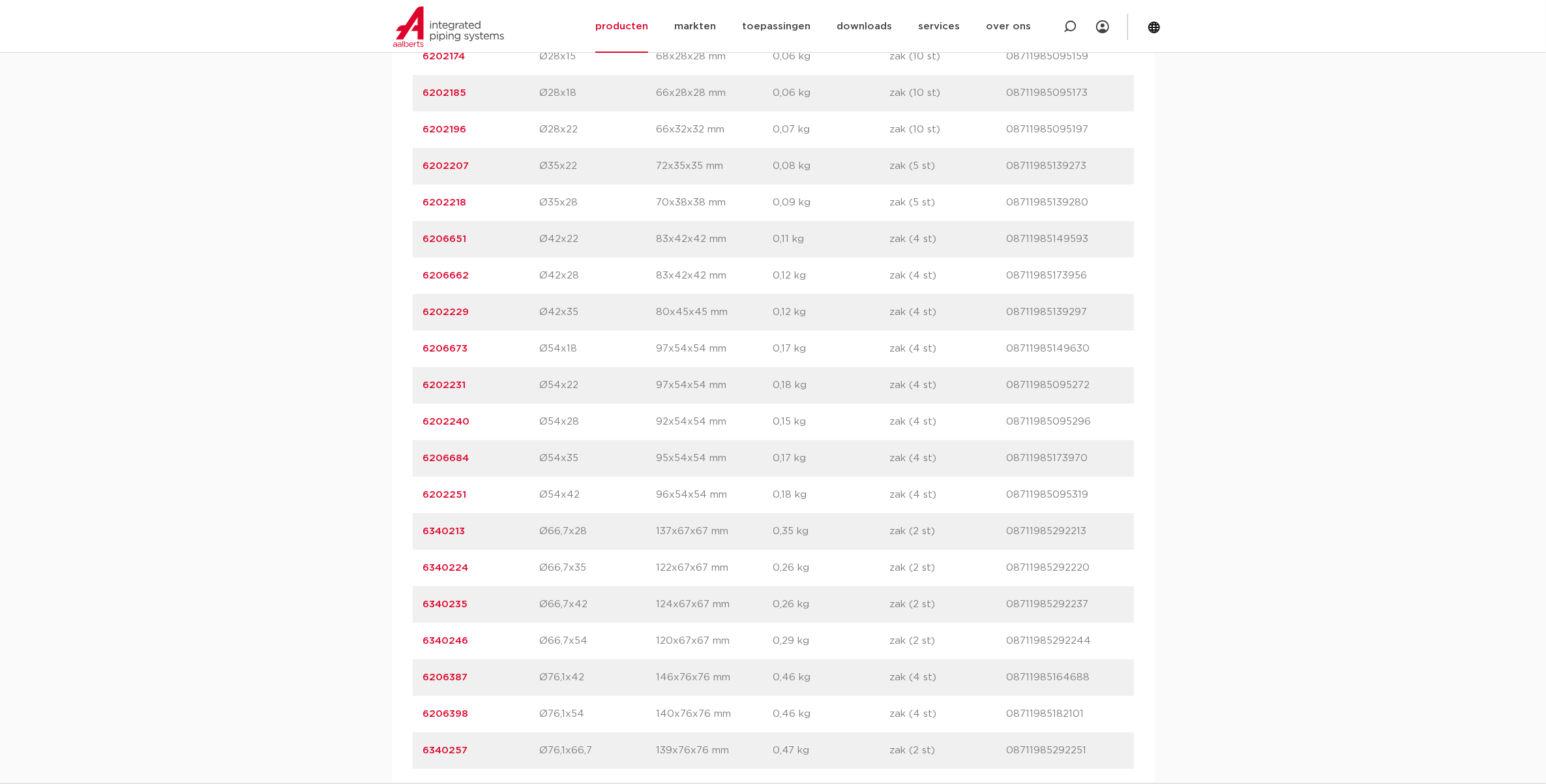
scroll to position [1223, 0]
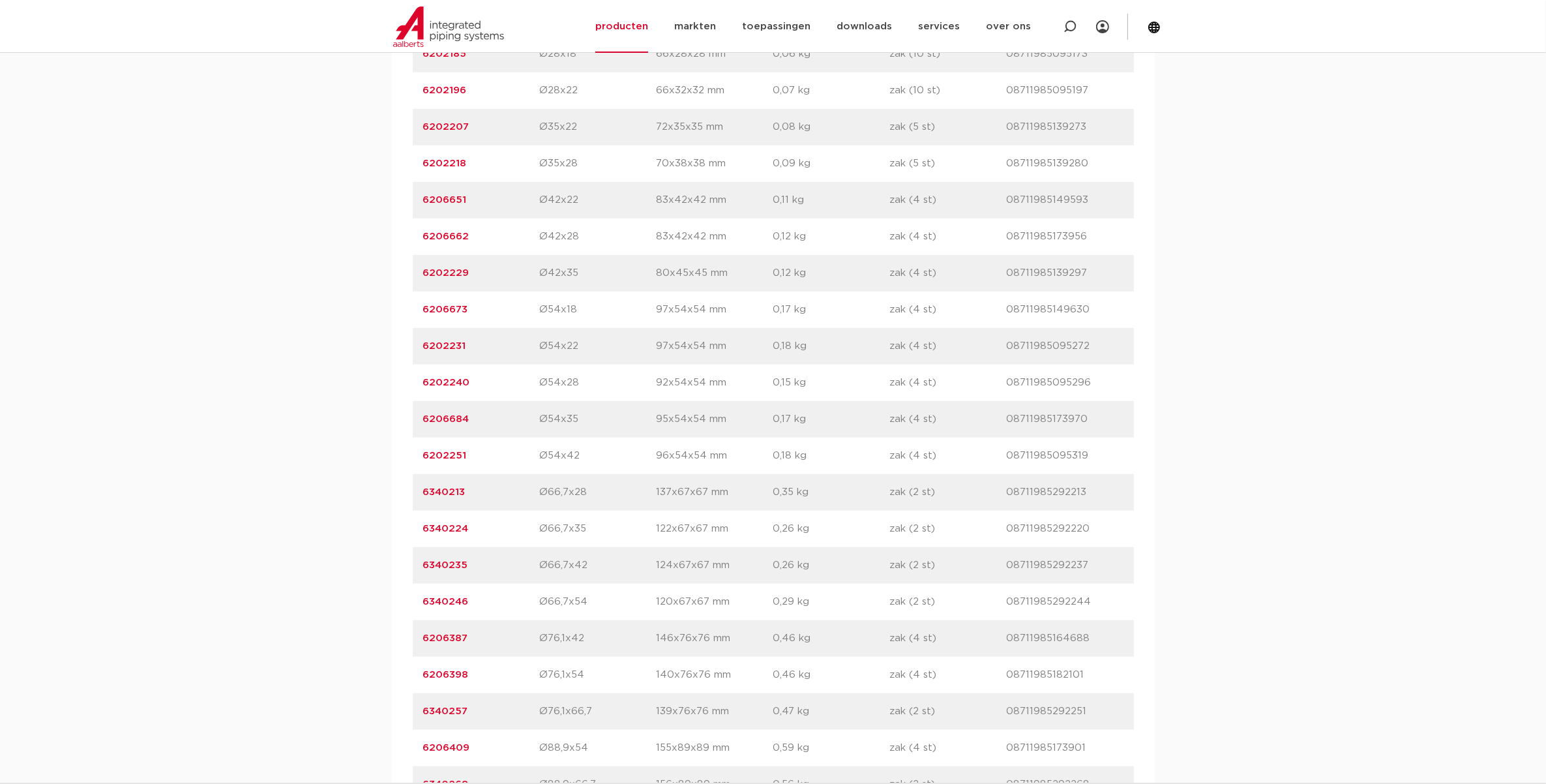
drag, startPoint x: 536, startPoint y: 491, endPoint x: 594, endPoint y: 493, distance: 58.0
click at [594, 493] on div "artikelnummer 6340213 afmeting Ø66,7x28 afmetingen 137x67x67 mm gewicht 0,35 kg…" at bounding box center [773, 492] width 721 height 37
drag, startPoint x: 594, startPoint y: 493, endPoint x: 591, endPoint y: 514, distance: 21.2
click at [594, 505] on div "artikelnummer 6340213 afmeting Ø66,7x28 afmetingen 137x67x67 mm gewicht 0,35 kg…" at bounding box center [773, 492] width 721 height 37
drag, startPoint x: 553, startPoint y: 530, endPoint x: 600, endPoint y: 532, distance: 47.0
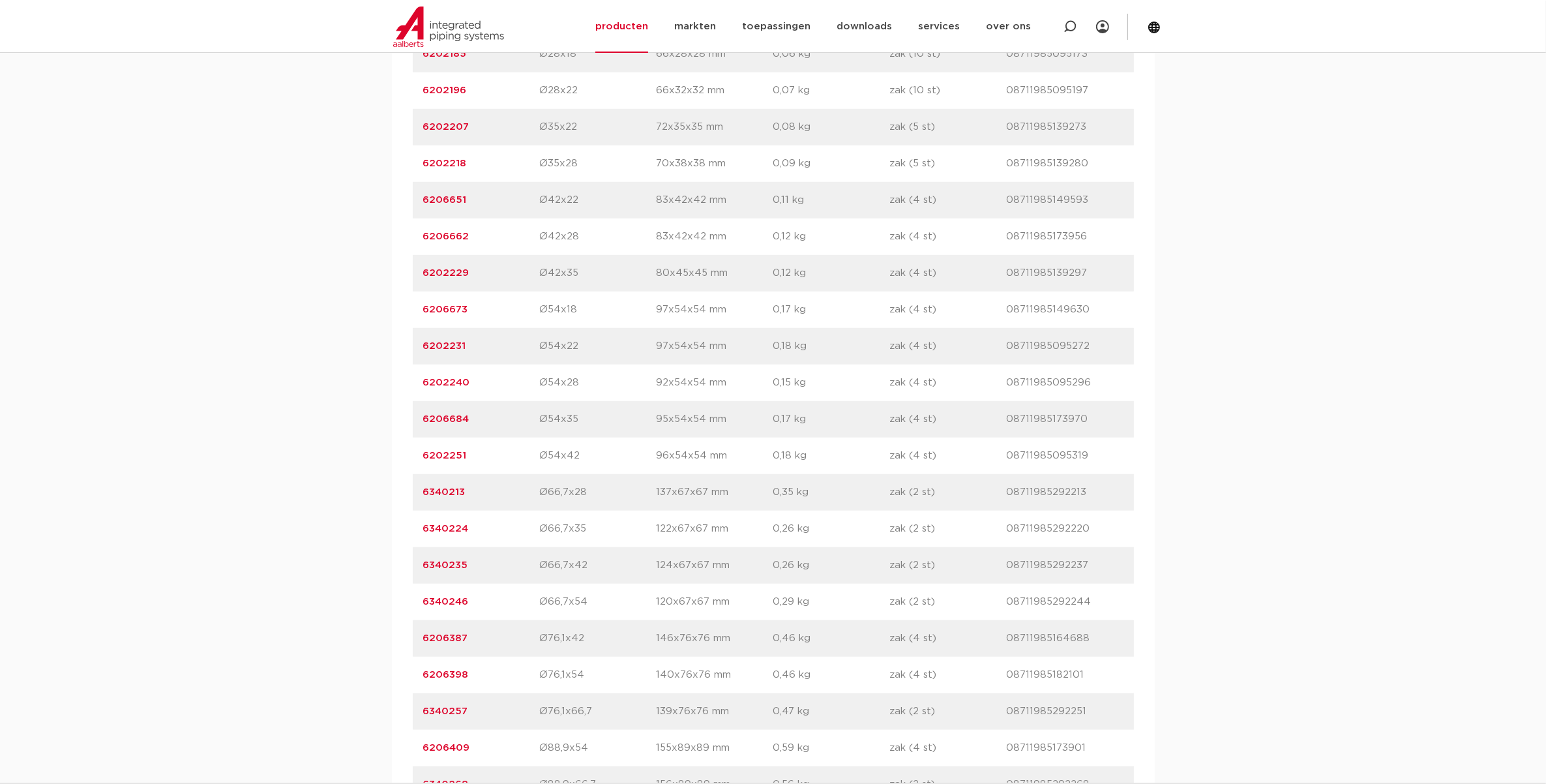
click at [600, 532] on p "Ø66,7x35" at bounding box center [599, 529] width 117 height 16
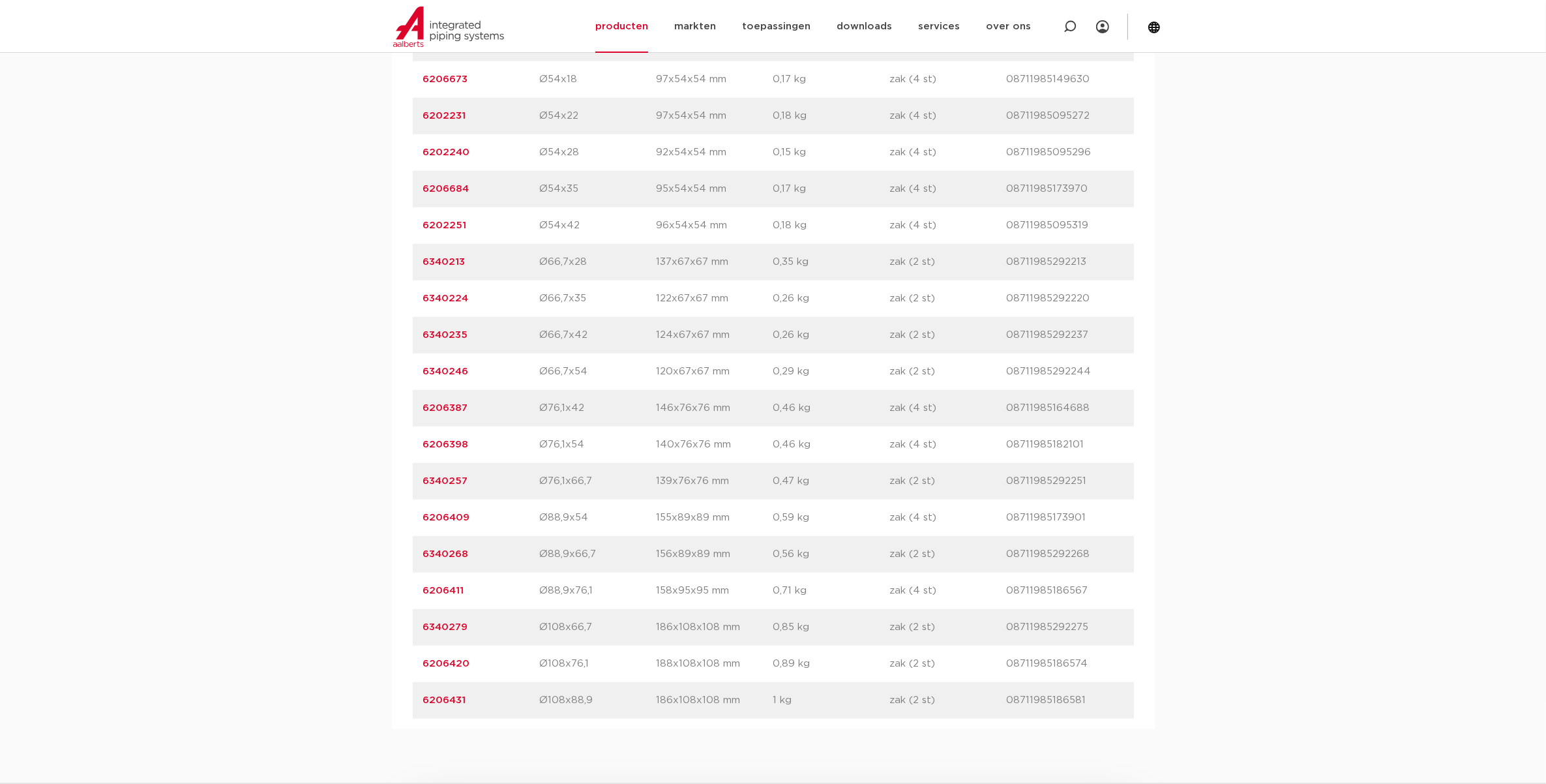
scroll to position [1467, 0]
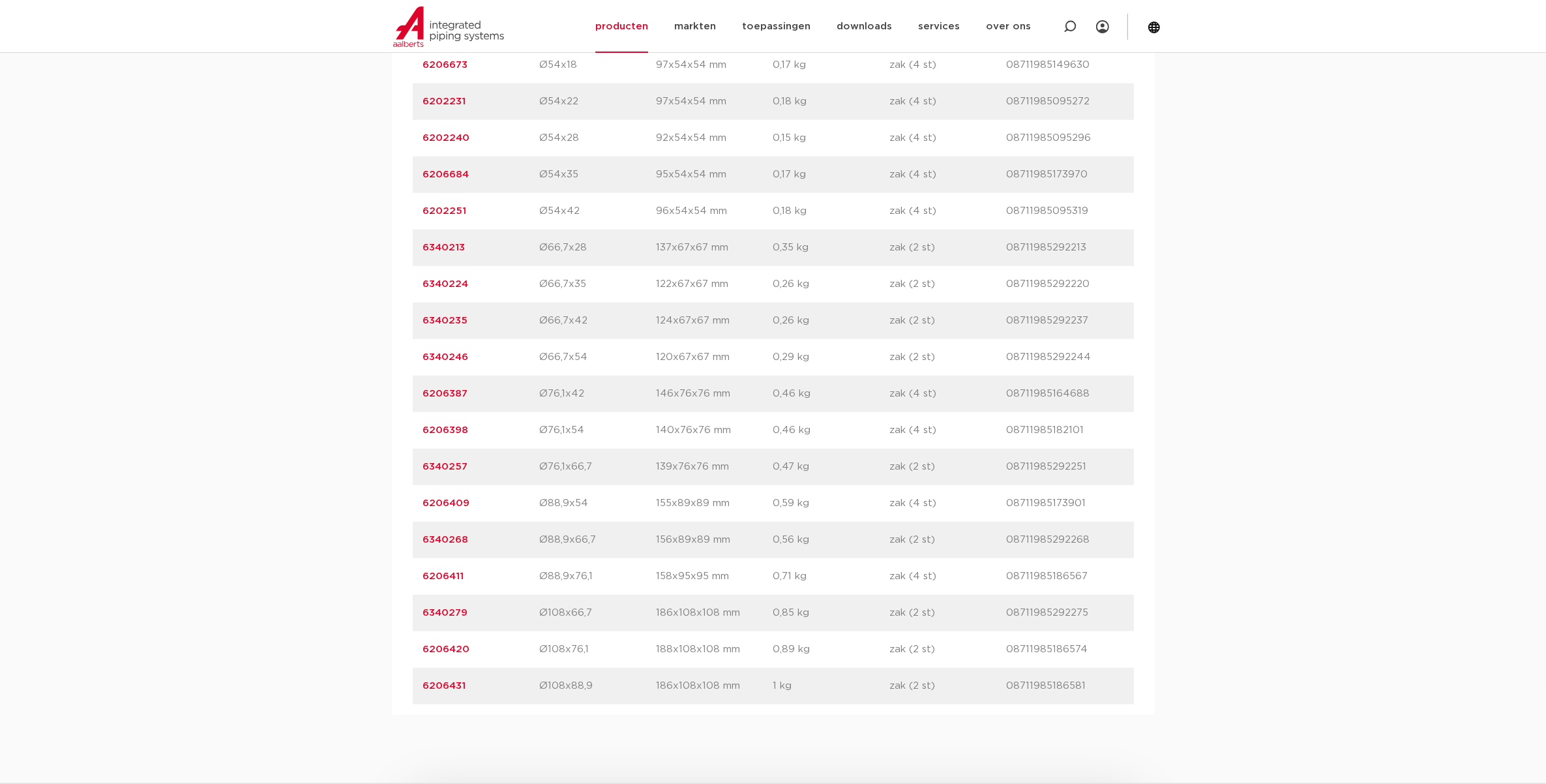
click at [585, 466] on p "Ø76,1x66,7" at bounding box center [599, 466] width 117 height 16
drag, startPoint x: 569, startPoint y: 466, endPoint x: 538, endPoint y: 470, distance: 31.3
click at [538, 470] on div "artikelnummer 6340257 afmeting Ø76,1x66,7 afmetingen 139x76x76 mm gewicht 0,47 …" at bounding box center [773, 466] width 721 height 37
click at [538, 470] on p "6340257" at bounding box center [482, 466] width 117 height 16
drag, startPoint x: 558, startPoint y: 470, endPoint x: 591, endPoint y: 471, distance: 33.0
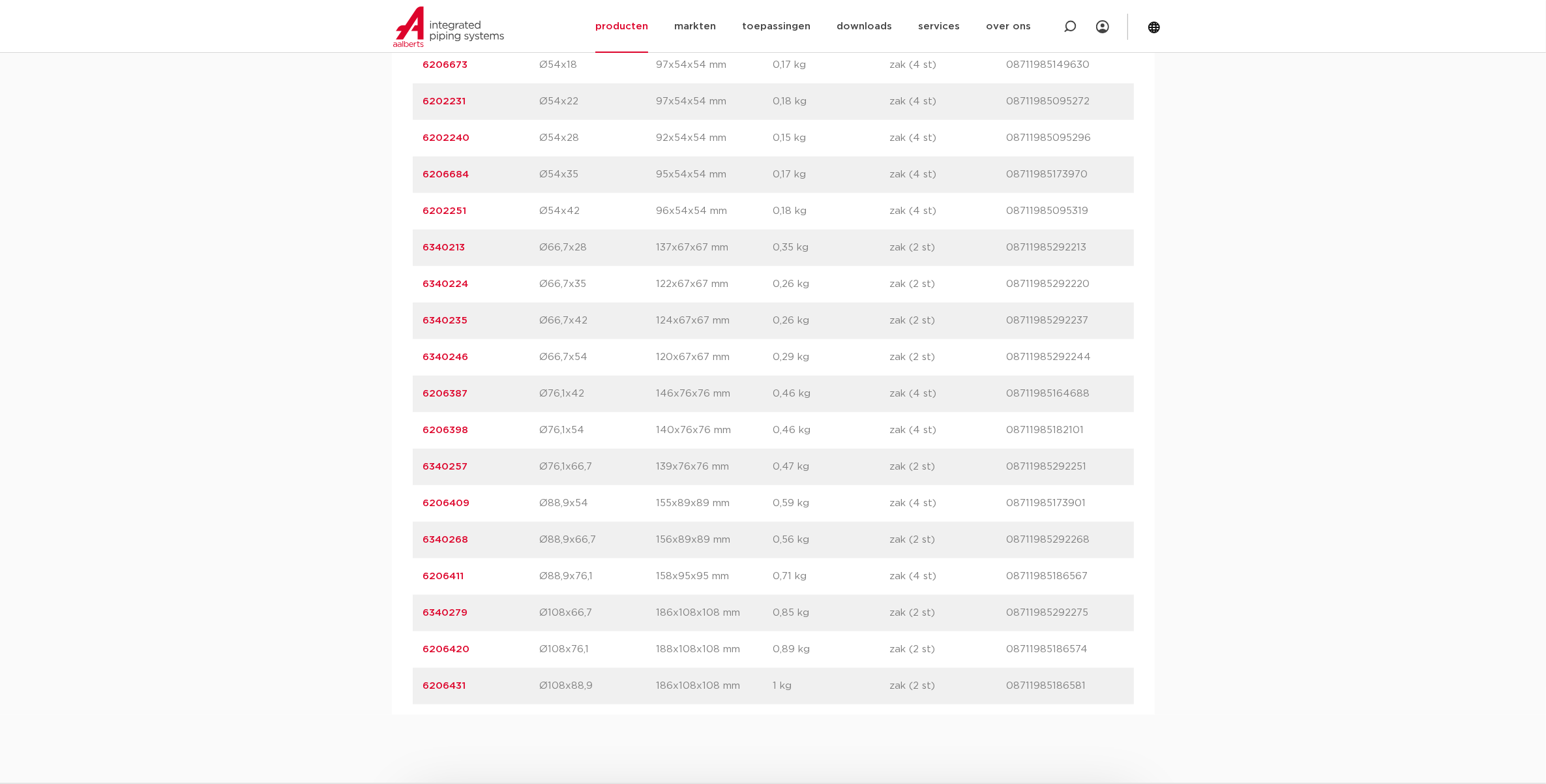
click at [591, 471] on p "Ø76,1x66,7" at bounding box center [599, 466] width 117 height 16
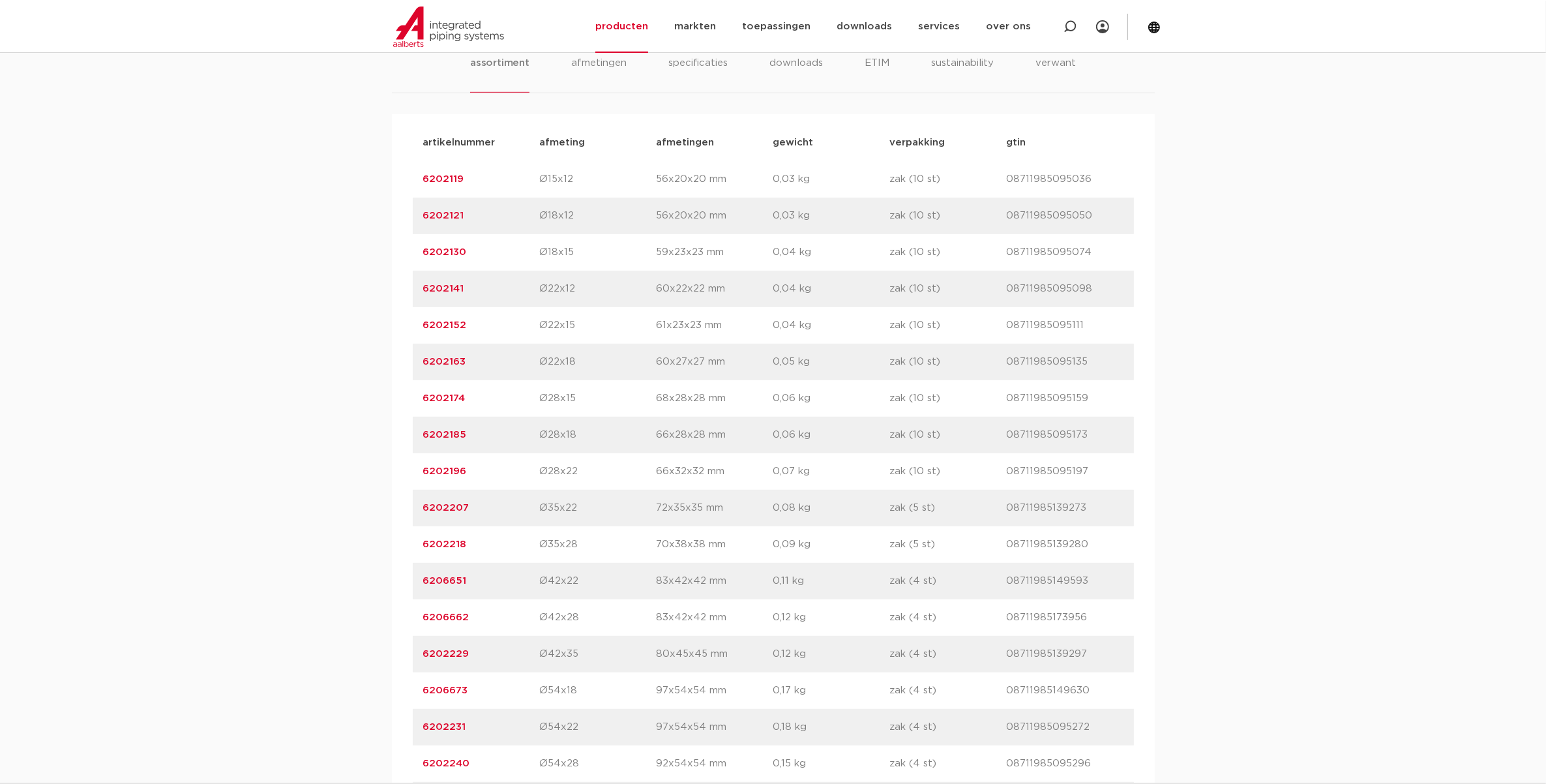
scroll to position [652, 0]
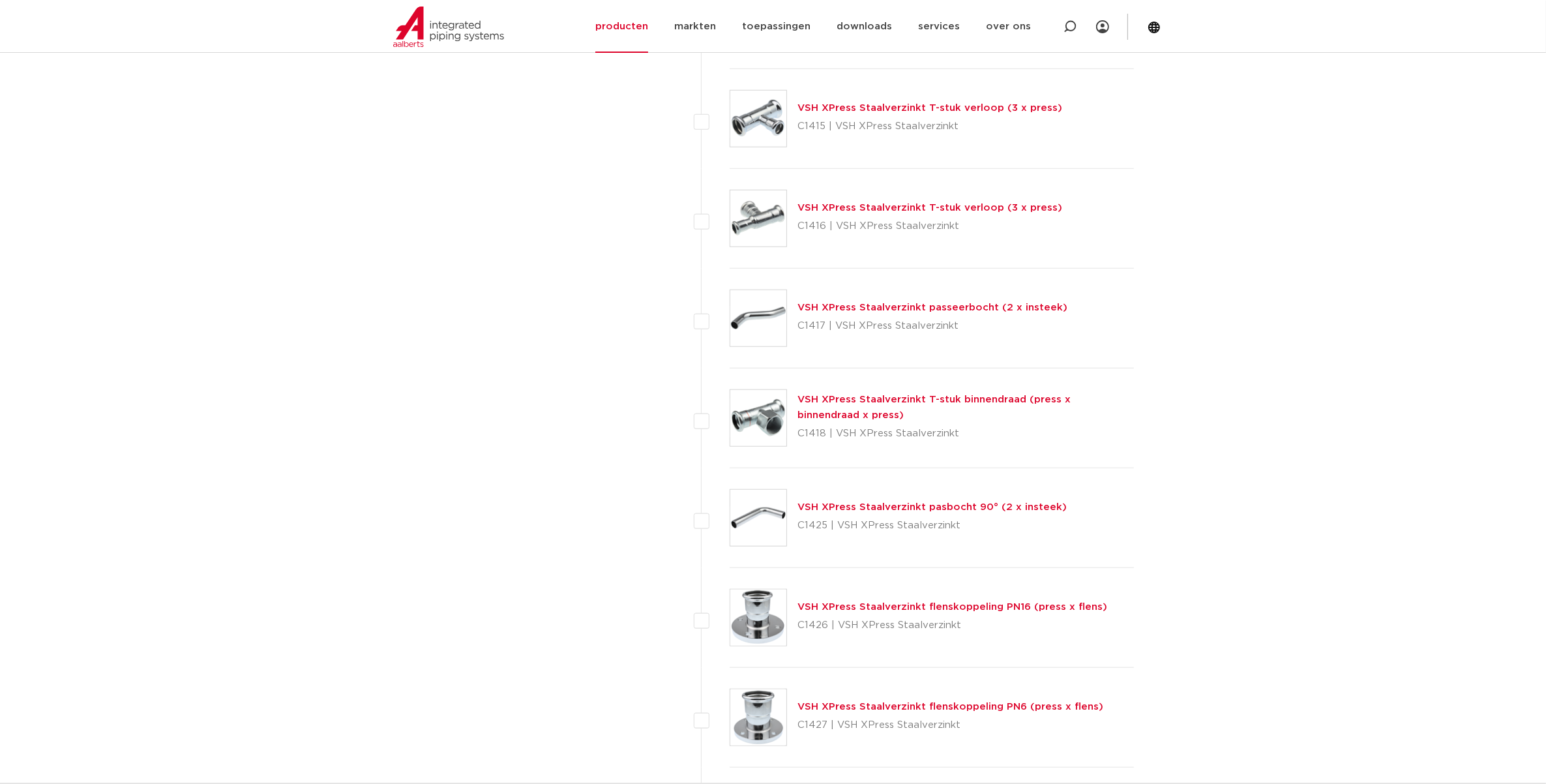
scroll to position [1431, 0]
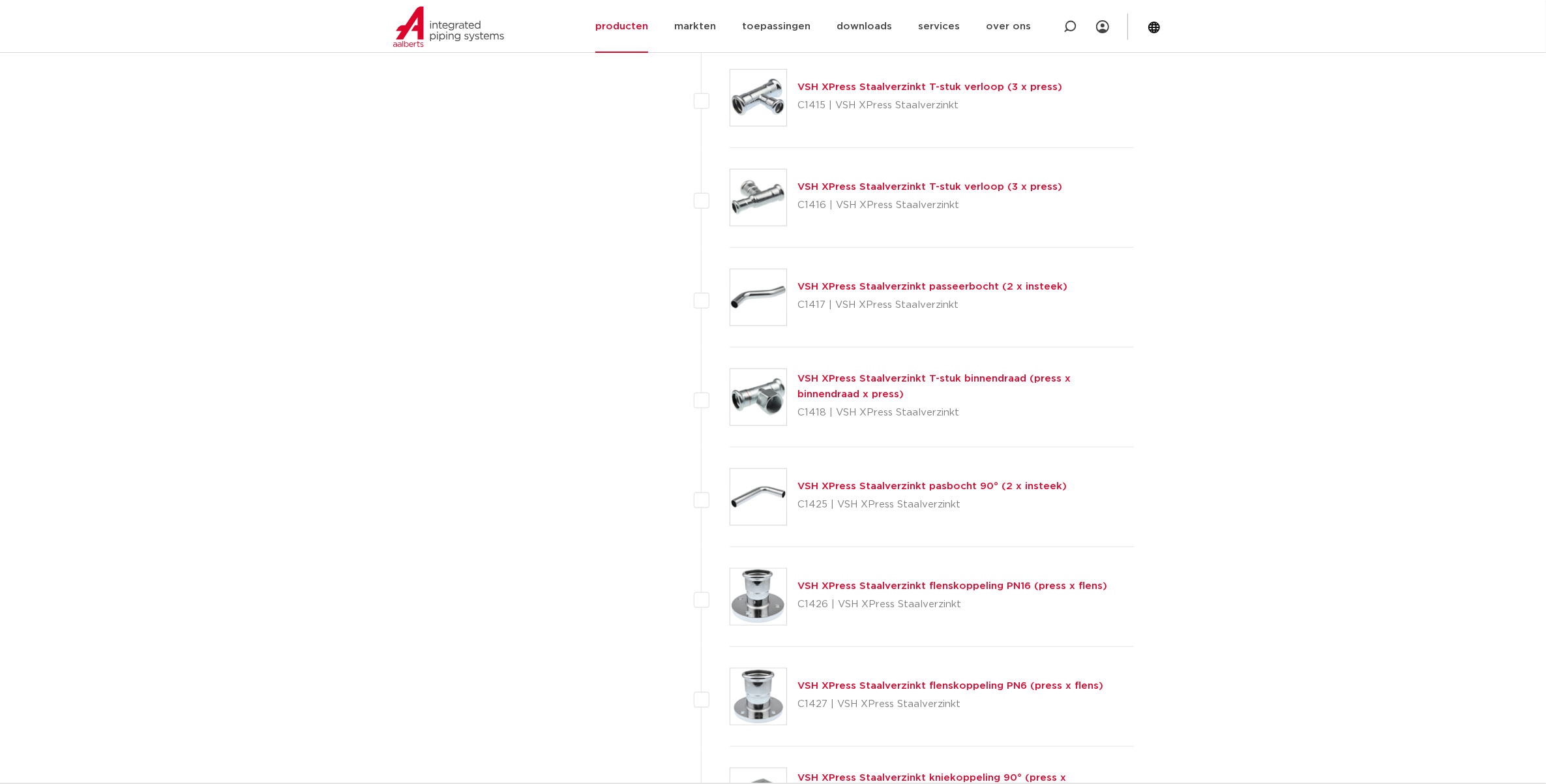
click at [858, 383] on link "VSH XPress Staalverzinkt T-stuk binnendraad (press x binnendraad x press)" at bounding box center [934, 386] width 273 height 26
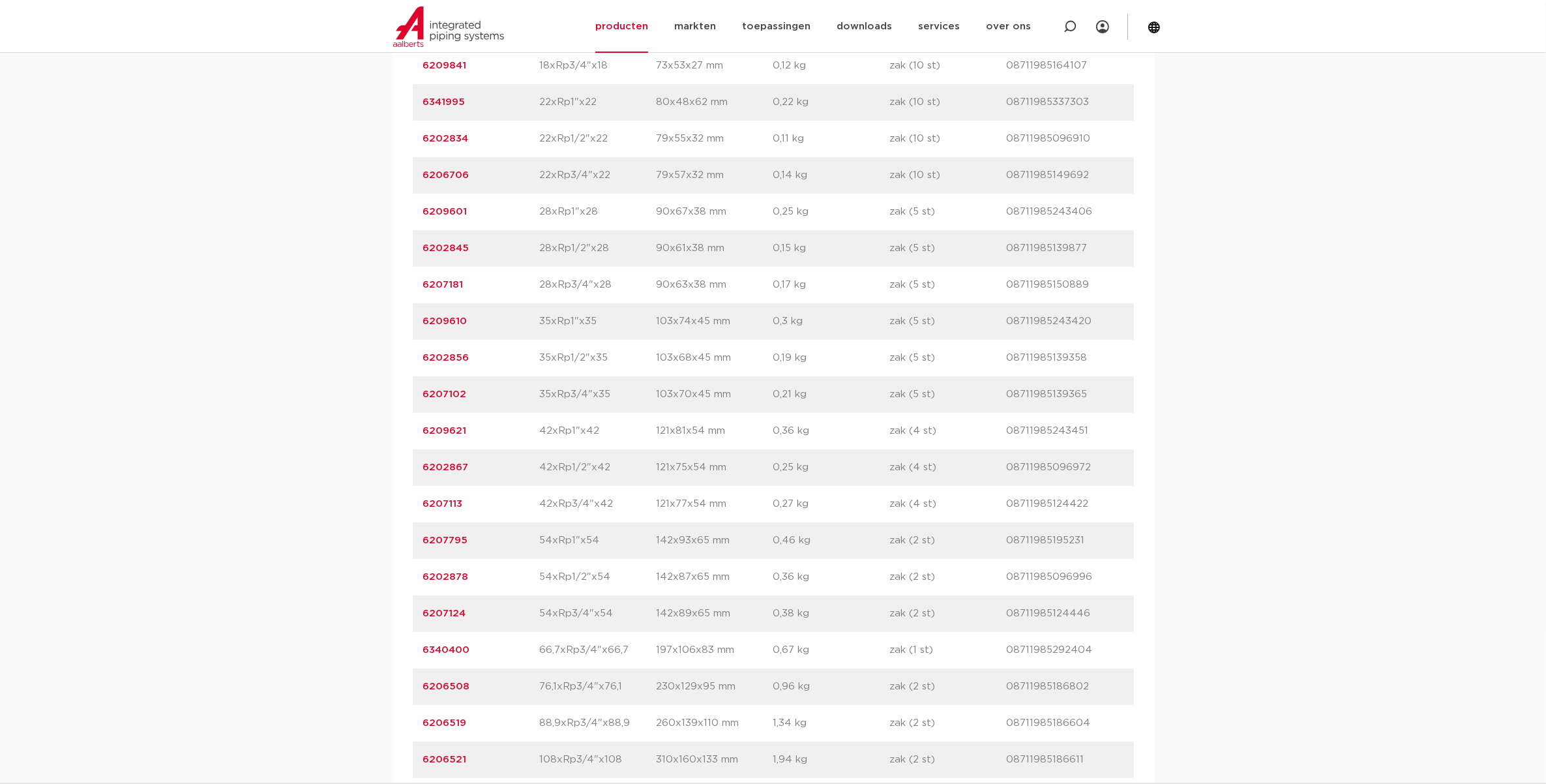
scroll to position [1059, 0]
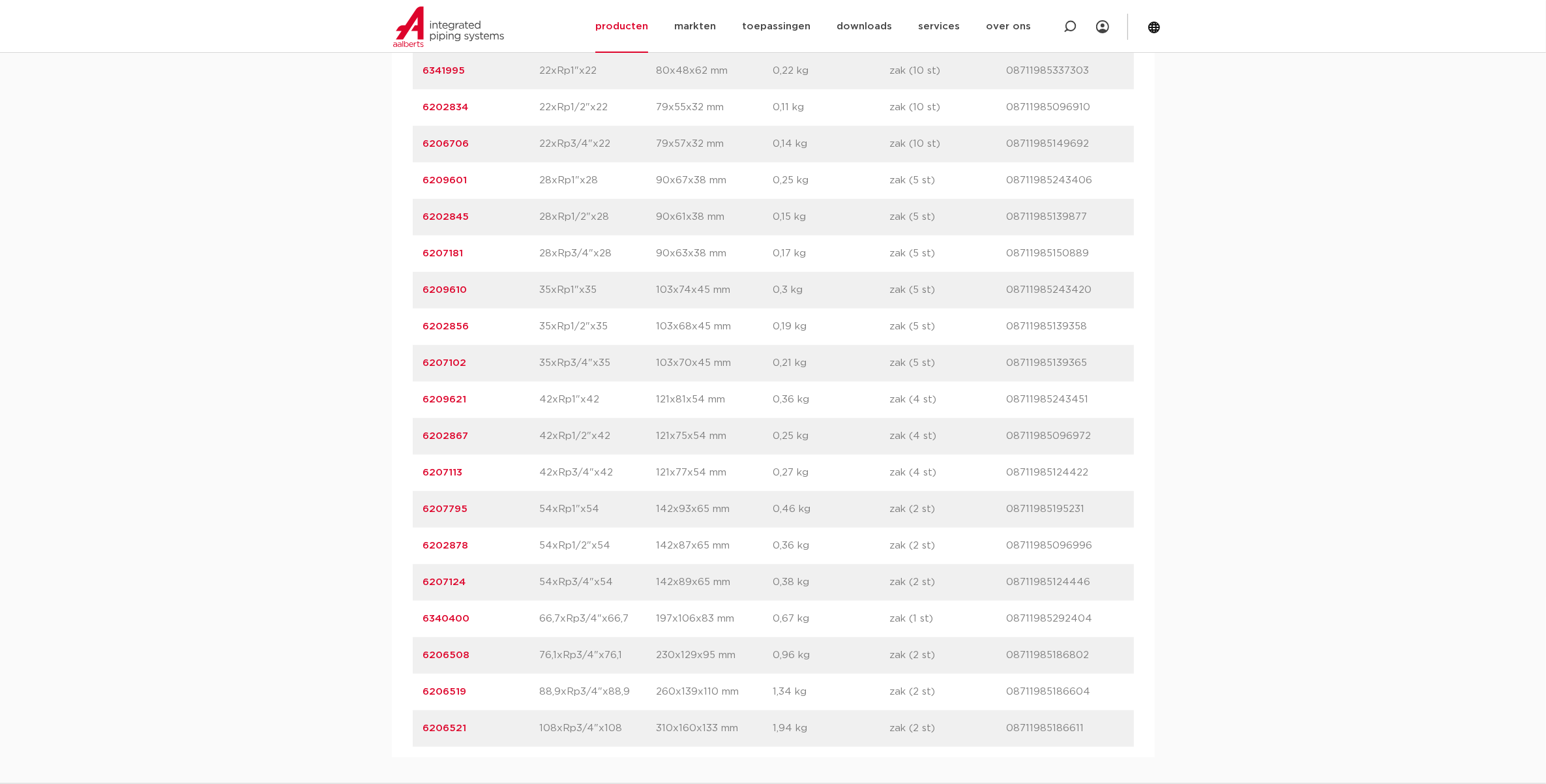
drag, startPoint x: 537, startPoint y: 724, endPoint x: 630, endPoint y: 728, distance: 93.1
click at [630, 710] on div "artikelnummer 6206519 afmeting 88,9xRp3/4"x88,9 afmetingen 260x139x110 mm gewic…" at bounding box center [773, 692] width 721 height 37
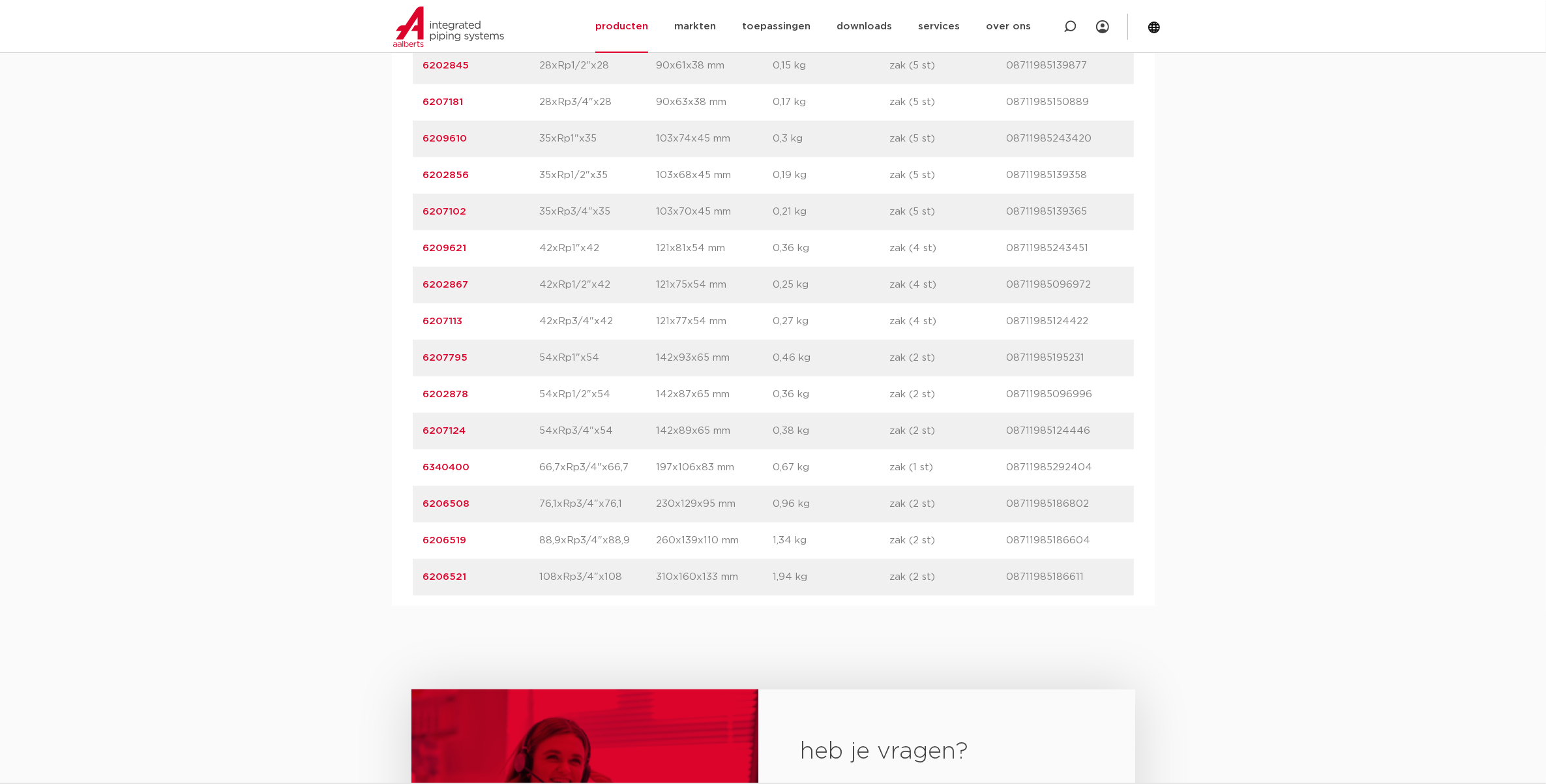
scroll to position [1223, 0]
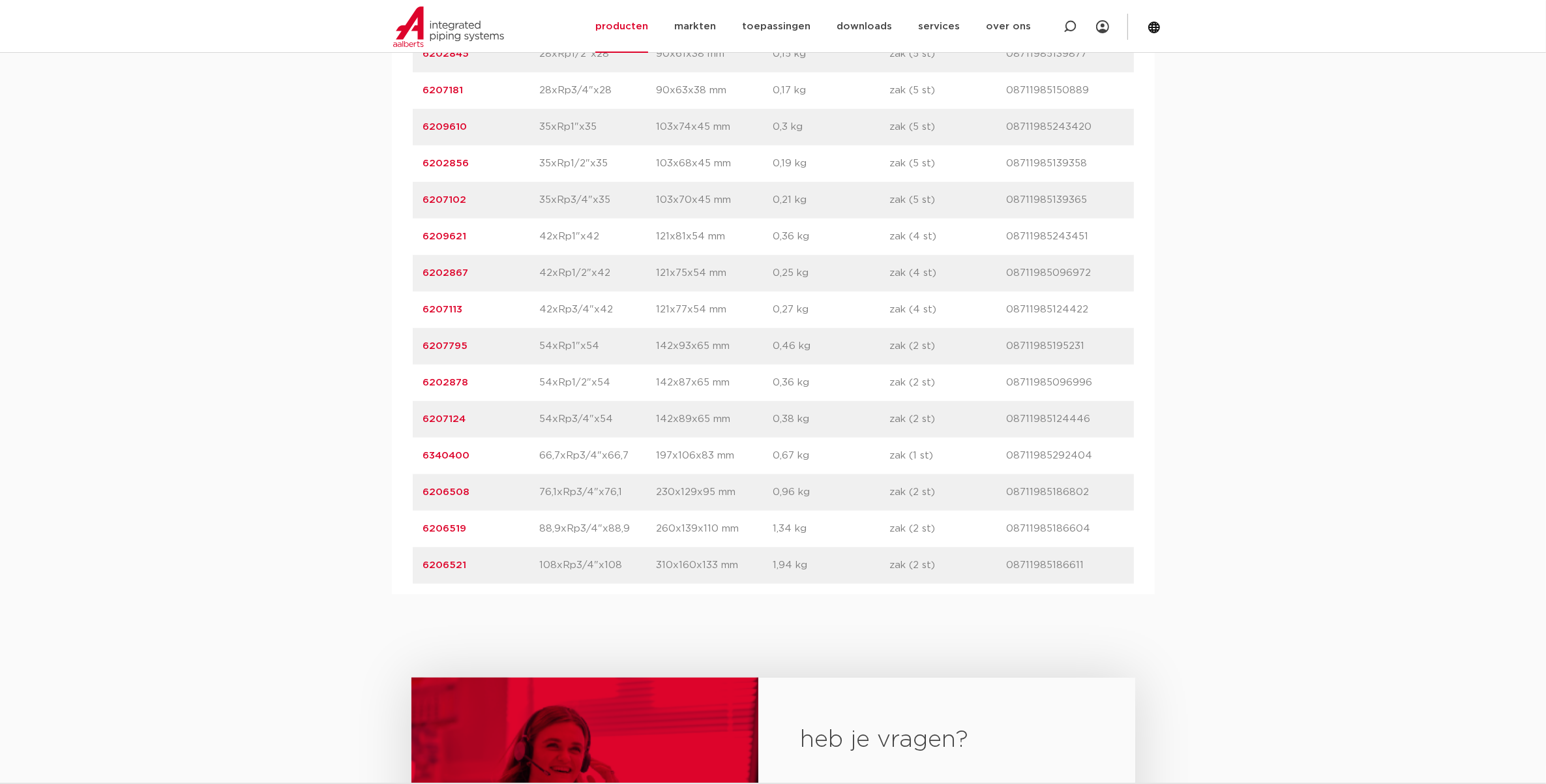
drag, startPoint x: 539, startPoint y: 525, endPoint x: 615, endPoint y: 523, distance: 76.0
click at [615, 500] on p "76,1xRp3/4"x76,1" at bounding box center [599, 492] width 117 height 16
drag, startPoint x: 615, startPoint y: 523, endPoint x: 542, endPoint y: 561, distance: 82.3
click at [550, 537] on p "88,9xRp3/4"x88,9" at bounding box center [599, 529] width 117 height 16
click at [448, 533] on link "6206519" at bounding box center [445, 528] width 44 height 10
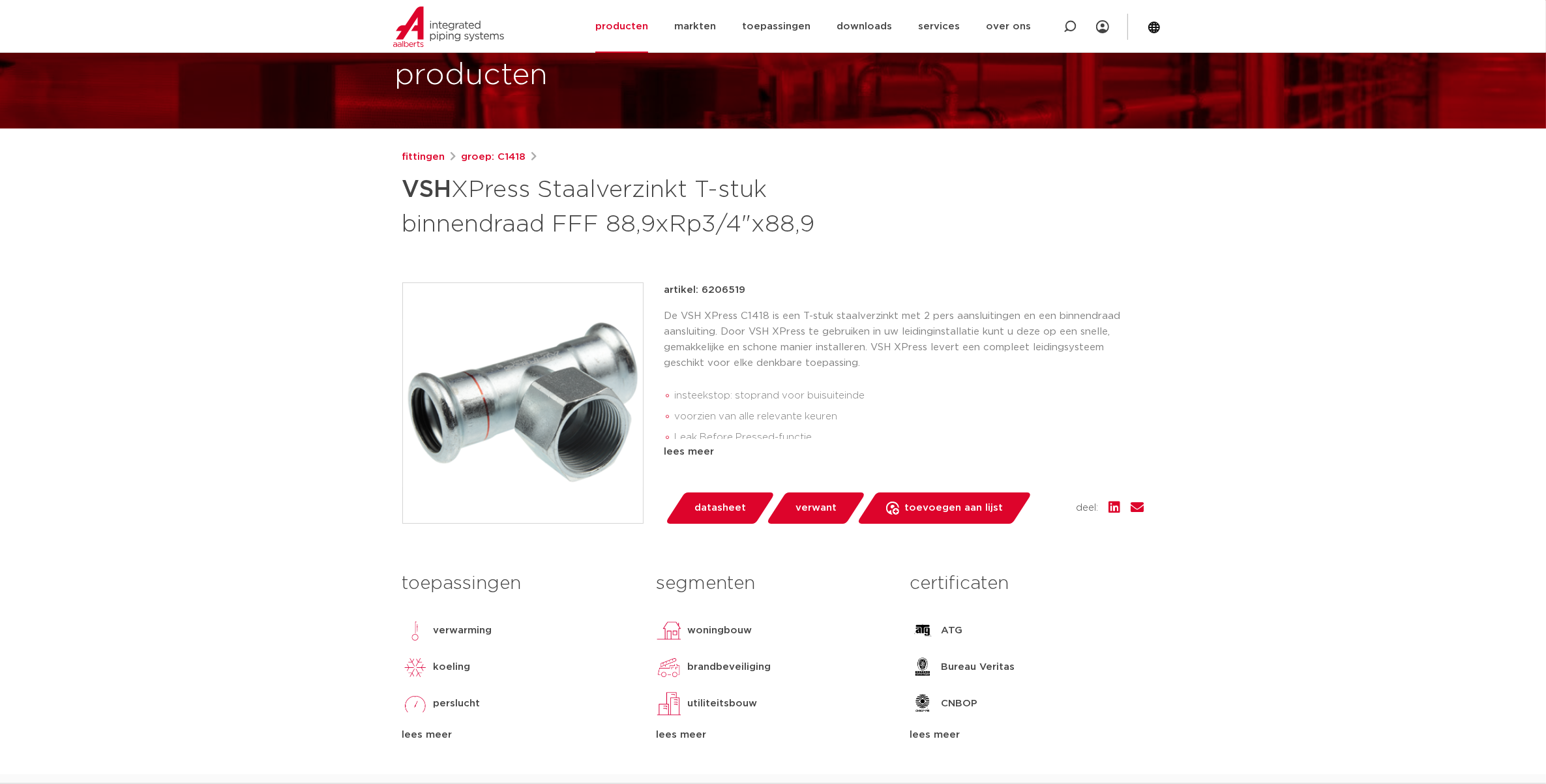
drag, startPoint x: 604, startPoint y: 220, endPoint x: 819, endPoint y: 230, distance: 215.2
click at [819, 230] on h1 "VSH XPress Staalverzinkt T-stuk binnendraad FFF 88,9xRp3/4"x88,9" at bounding box center [647, 205] width 489 height 70
click at [820, 230] on h1 "VSH XPress Staalverzinkt T-stuk binnendraad FFF 88,9xRp3/4"x88,9" at bounding box center [647, 205] width 489 height 70
drag, startPoint x: 766, startPoint y: 225, endPoint x: 811, endPoint y: 225, distance: 45.0
click at [811, 225] on h1 "VSH XPress Staalverzinkt T-stuk binnendraad FFF 88,9xRp3/4"x88,9" at bounding box center [647, 205] width 489 height 70
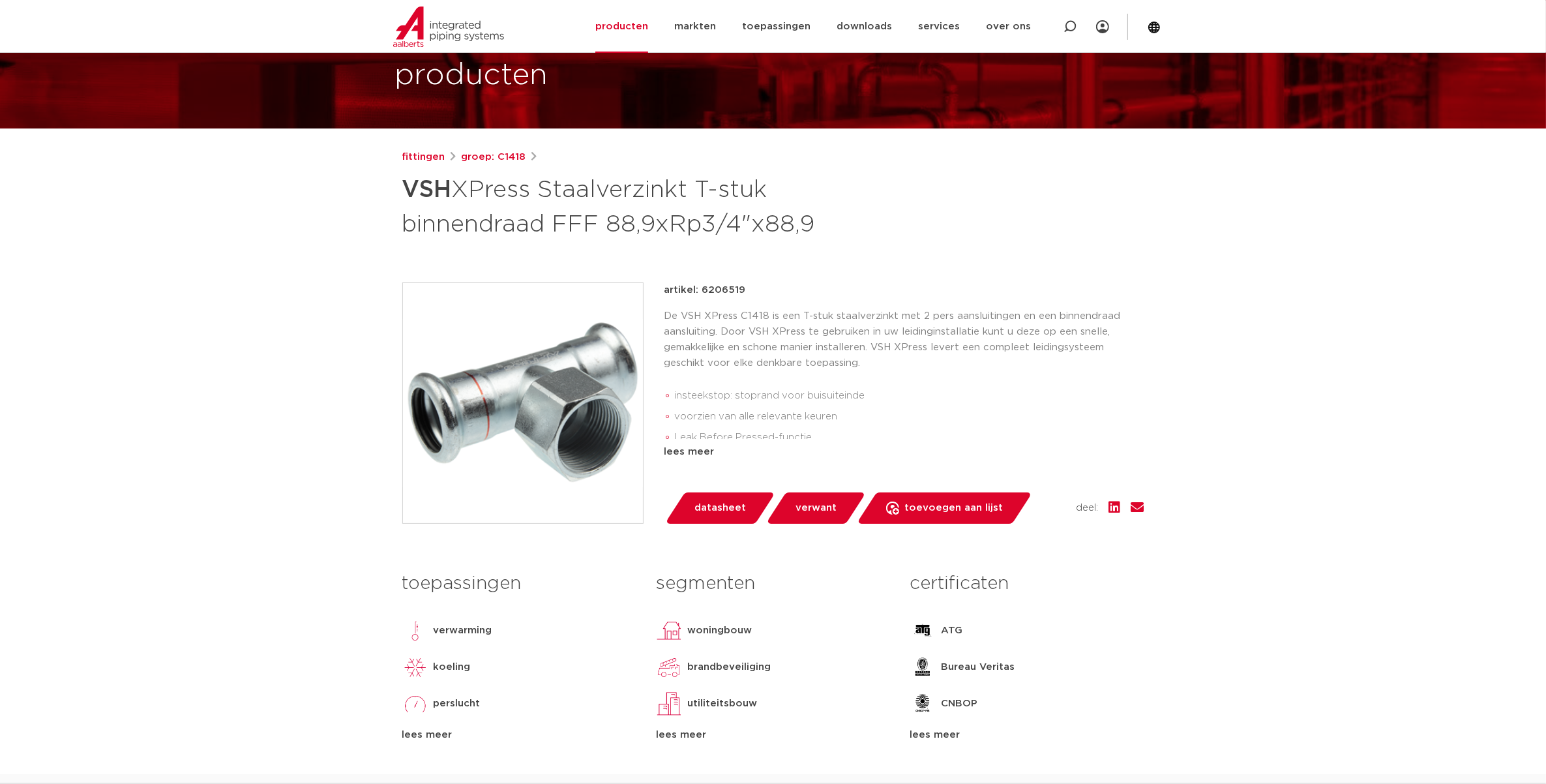
drag, startPoint x: 811, startPoint y: 225, endPoint x: 819, endPoint y: 240, distance: 17.0
click at [816, 229] on h1 "VSH XPress Staalverzinkt T-stuk binnendraad FFF 88,9xRp3/4"x88,9" at bounding box center [647, 205] width 489 height 70
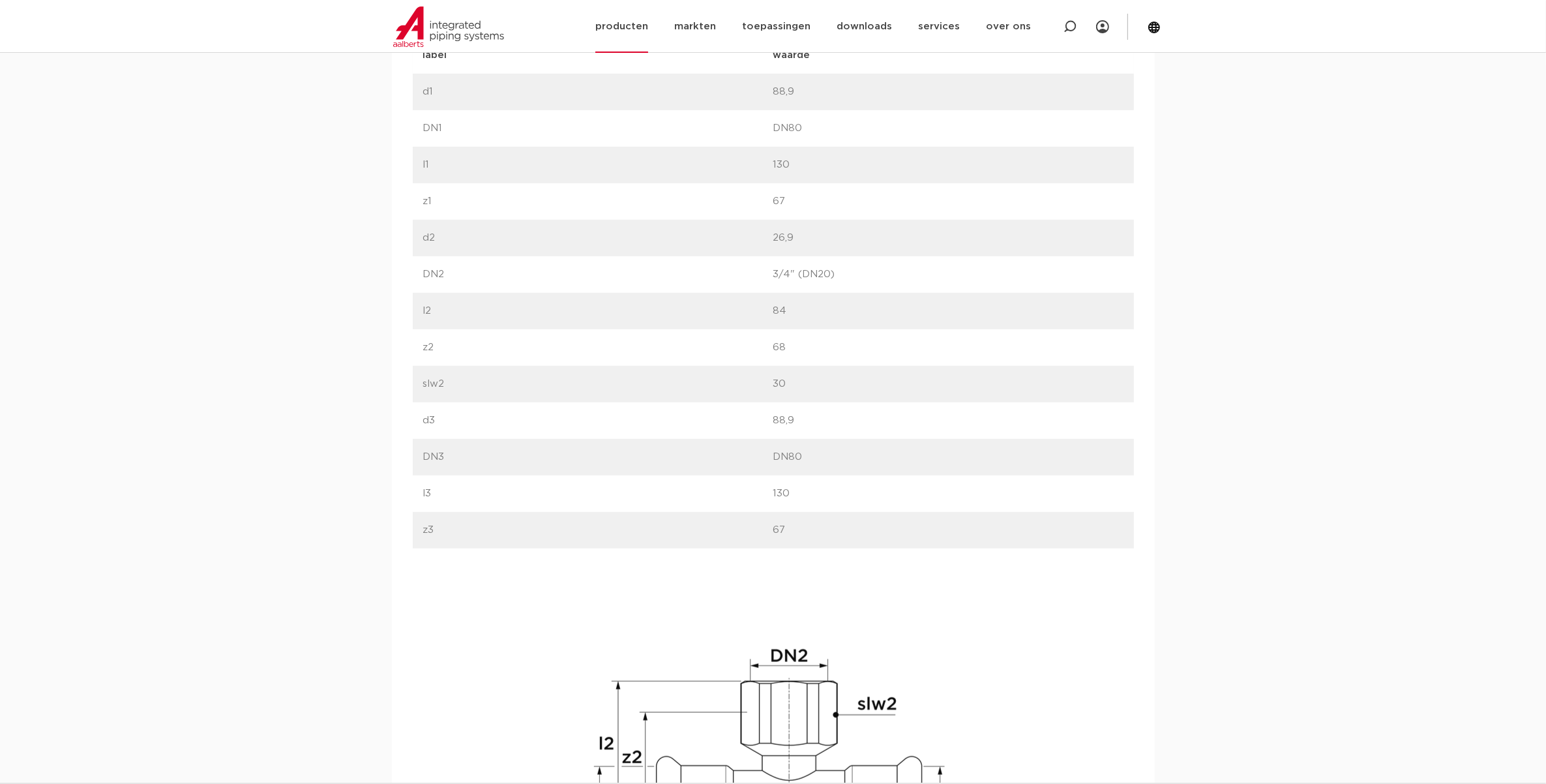
scroll to position [897, 0]
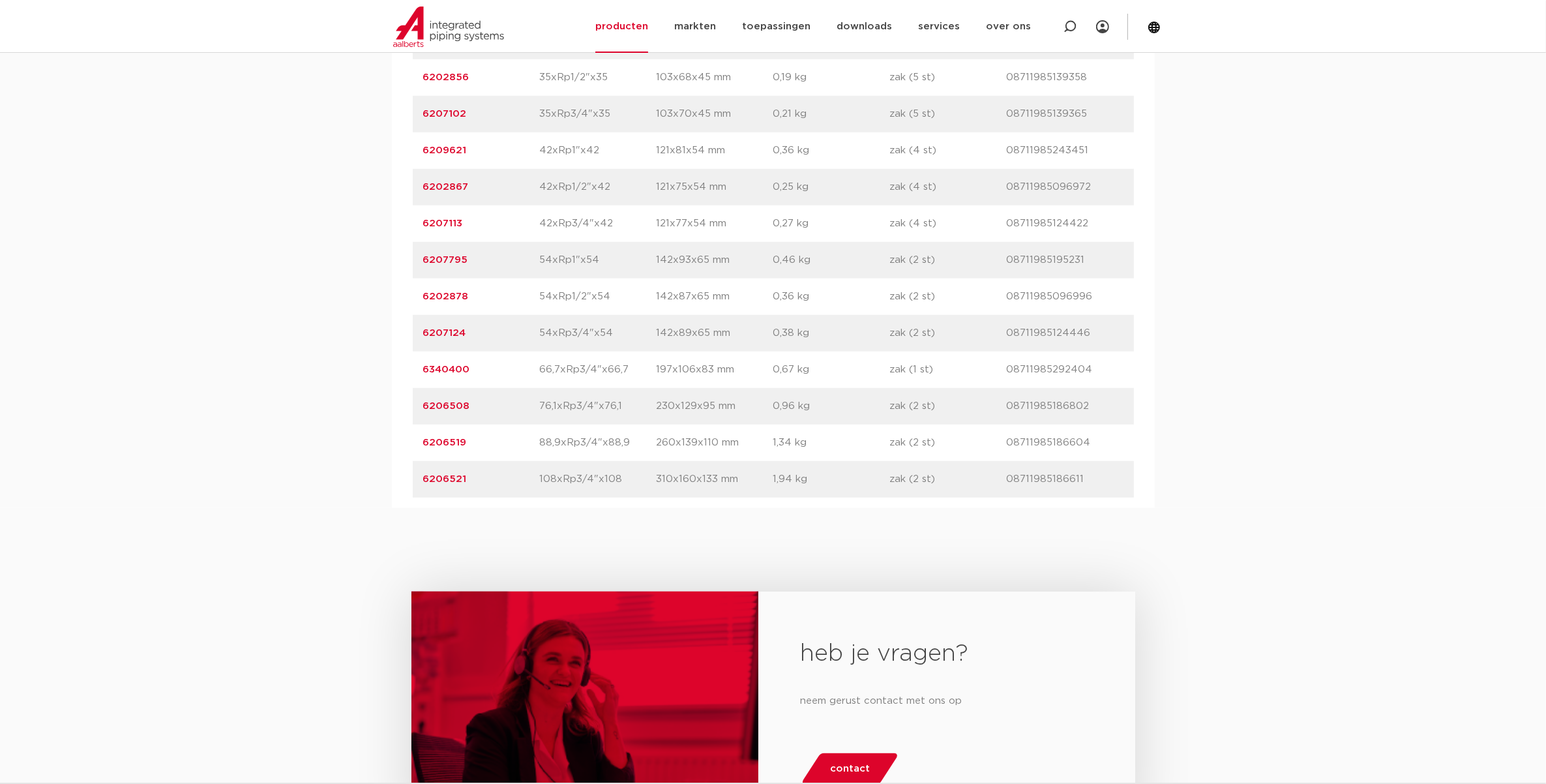
drag, startPoint x: 473, startPoint y: 473, endPoint x: 415, endPoint y: 468, distance: 58.2
click at [415, 461] on div "artikelnummer 6206519 afmeting 88,9xRp3/4"x88,9 [GEOGRAPHIC_DATA] 260x139x110 m…" at bounding box center [773, 443] width 721 height 37
drag, startPoint x: 415, startPoint y: 468, endPoint x: 428, endPoint y: 473, distance: 13.9
copy link "6206519"
drag, startPoint x: 471, startPoint y: 438, endPoint x: 421, endPoint y: 435, distance: 50.1
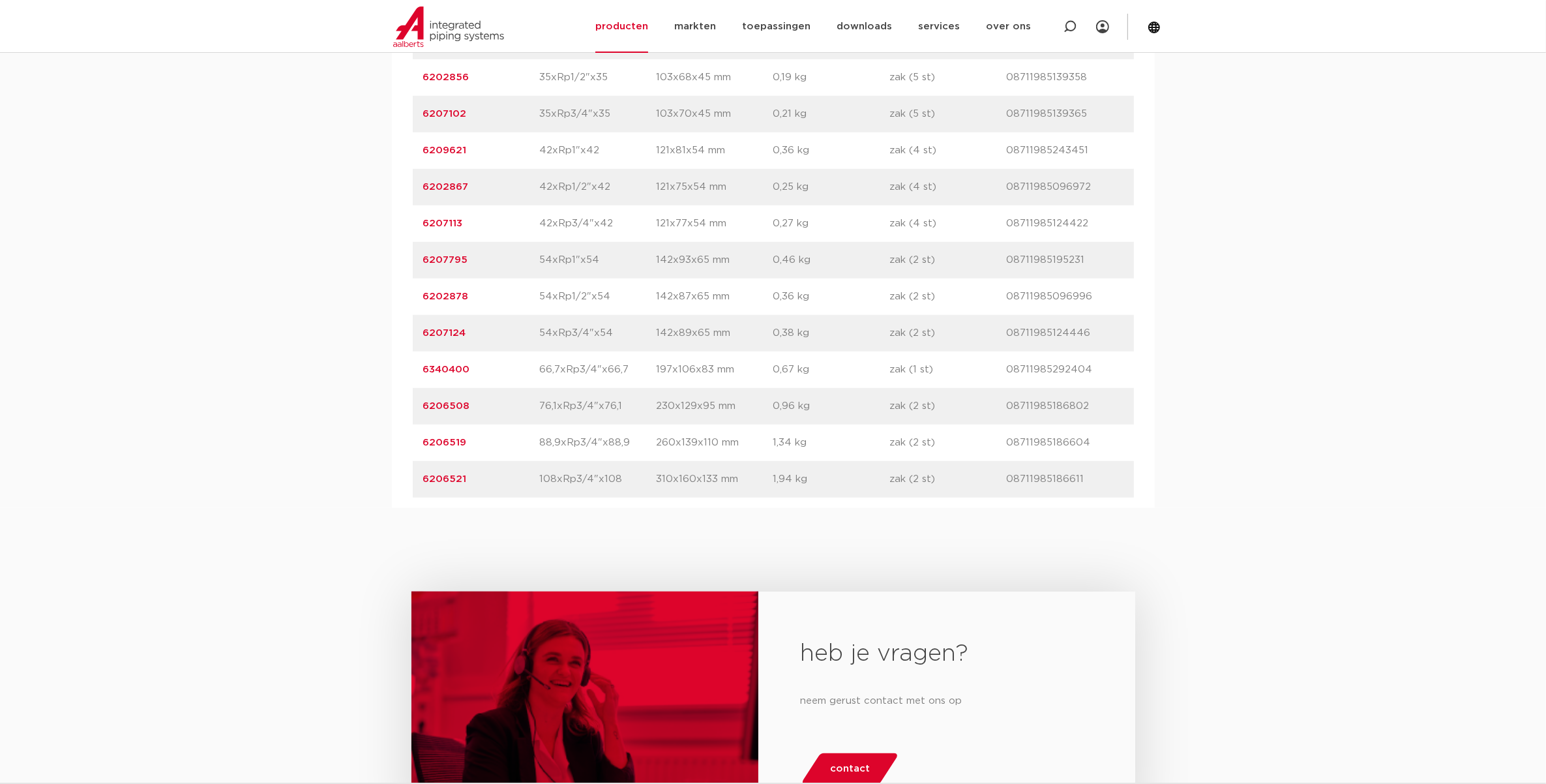
click at [421, 425] on div "artikelnummer 6206508 afmeting 76,1xRp3/4"x76,1 [GEOGRAPHIC_DATA] 230x129x95 mm…" at bounding box center [773, 406] width 721 height 37
drag, startPoint x: 421, startPoint y: 435, endPoint x: 440, endPoint y: 438, distance: 19.2
copy link "6206508"
click at [305, 362] on div "assortiment [GEOGRAPHIC_DATA] specificaties downloads ETIM sustainability verwa…" at bounding box center [773, 27] width 1546 height 961
